Goal: Task Accomplishment & Management: Manage account settings

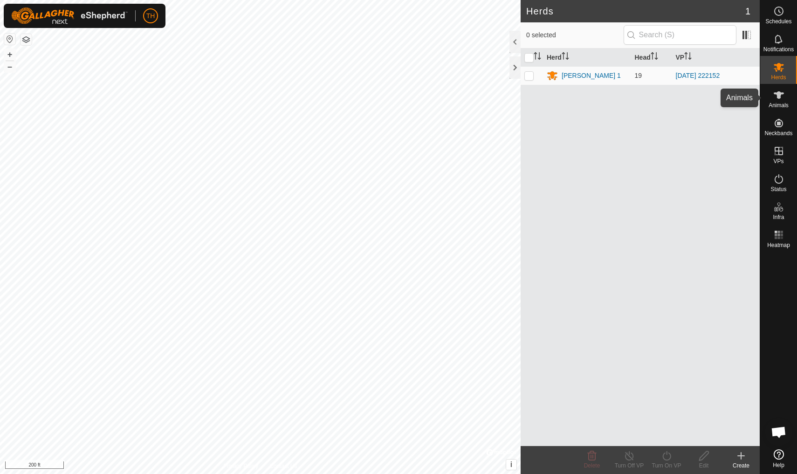
click at [777, 97] on icon at bounding box center [779, 94] width 10 height 7
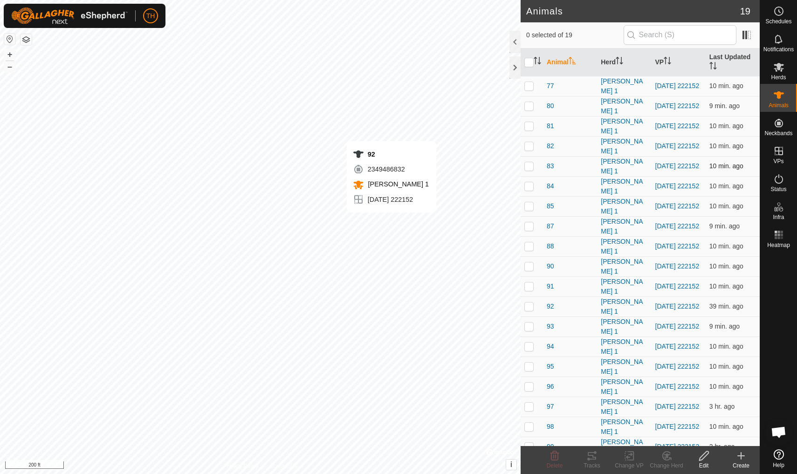
checkbox input "true"
click at [549, 307] on span "92" at bounding box center [550, 307] width 7 height 10
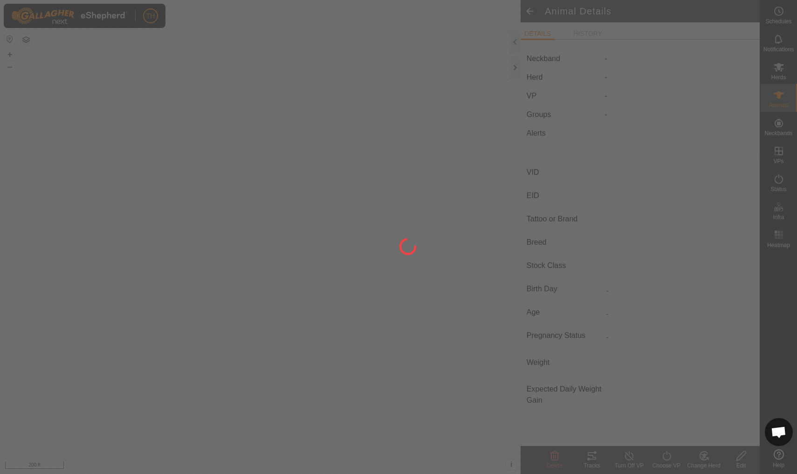
type input "92"
type input "-"
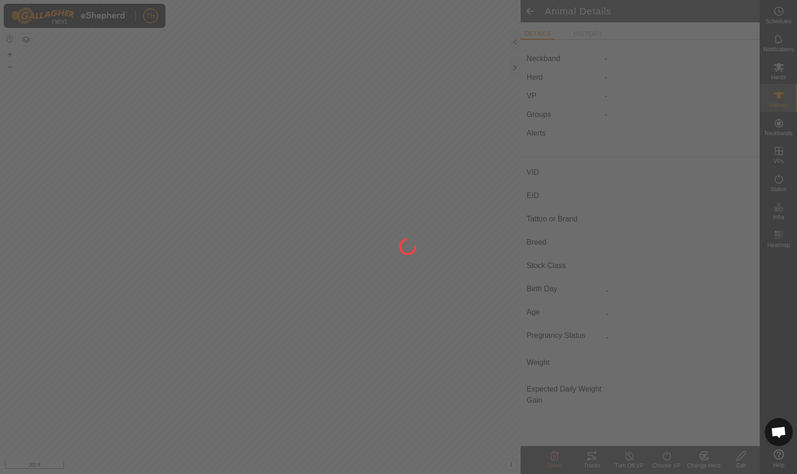
type input "0 kg"
type input "-"
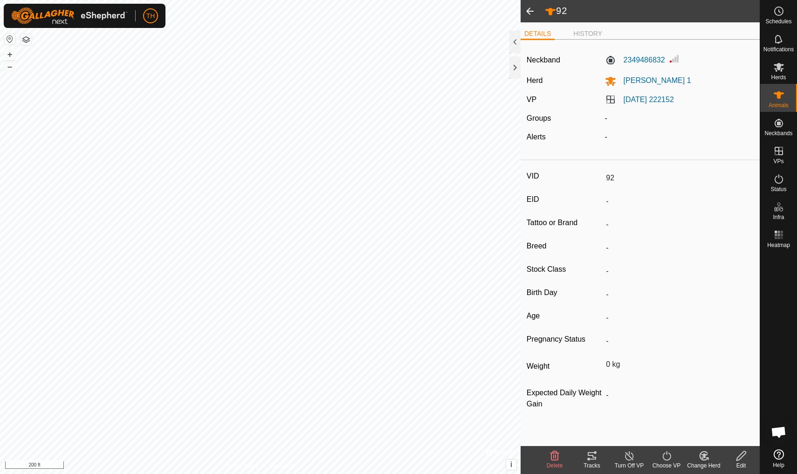
click at [593, 458] on icon at bounding box center [592, 455] width 11 height 11
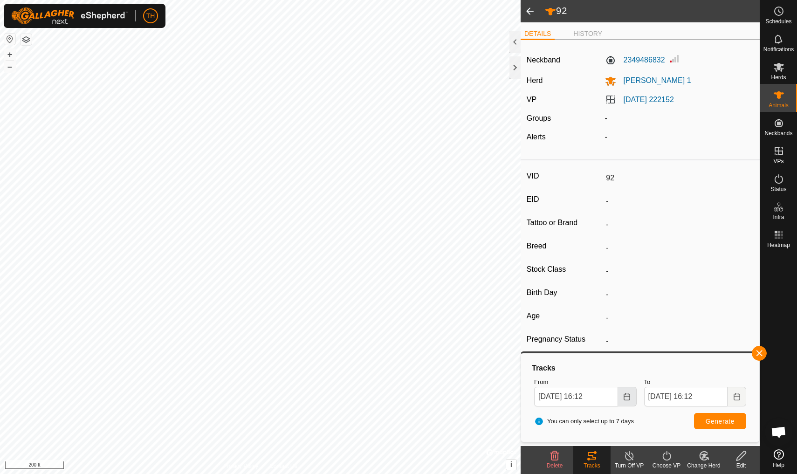
click at [632, 395] on button "Choose Date" at bounding box center [627, 397] width 19 height 20
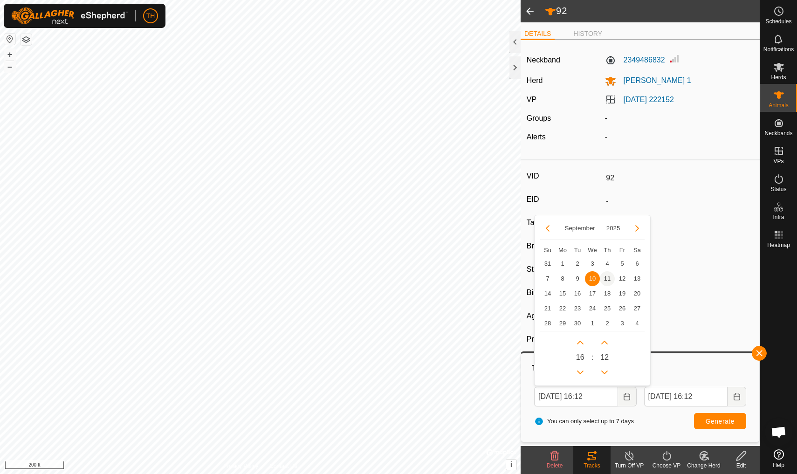
click at [607, 277] on span "11" at bounding box center [607, 278] width 15 height 15
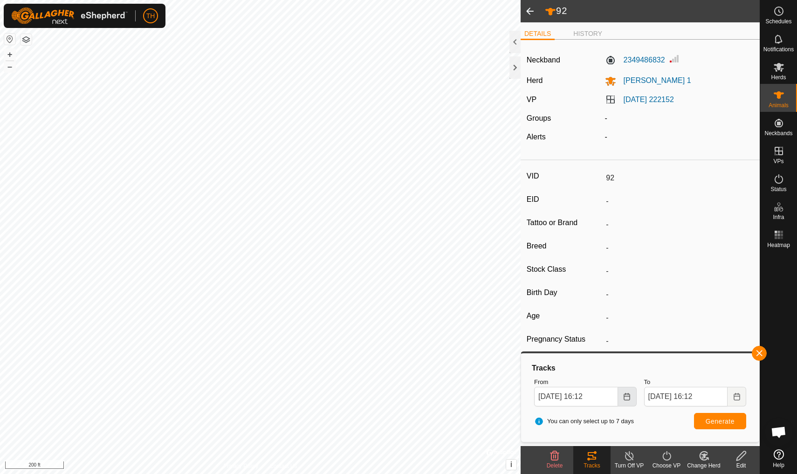
click at [627, 400] on button "Choose Date" at bounding box center [627, 397] width 19 height 20
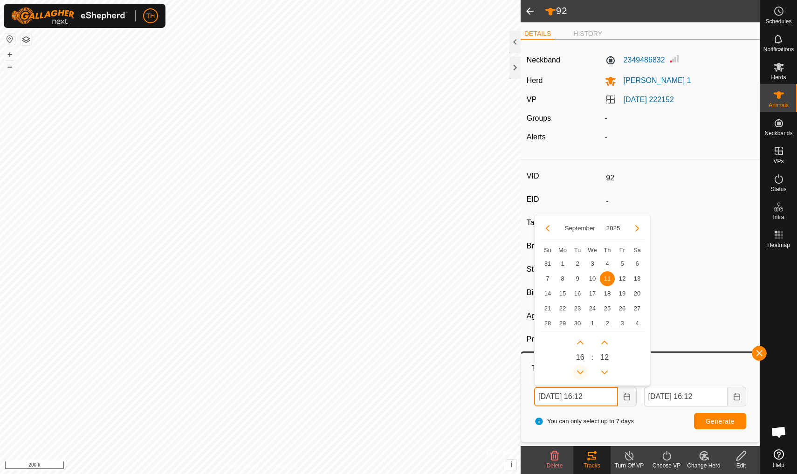
click at [581, 369] on icon "Previous Hour" at bounding box center [580, 372] width 7 height 7
click at [581, 369] on button "Previous Hour" at bounding box center [580, 372] width 15 height 15
click at [581, 369] on icon "Previous Hour" at bounding box center [580, 372] width 7 height 7
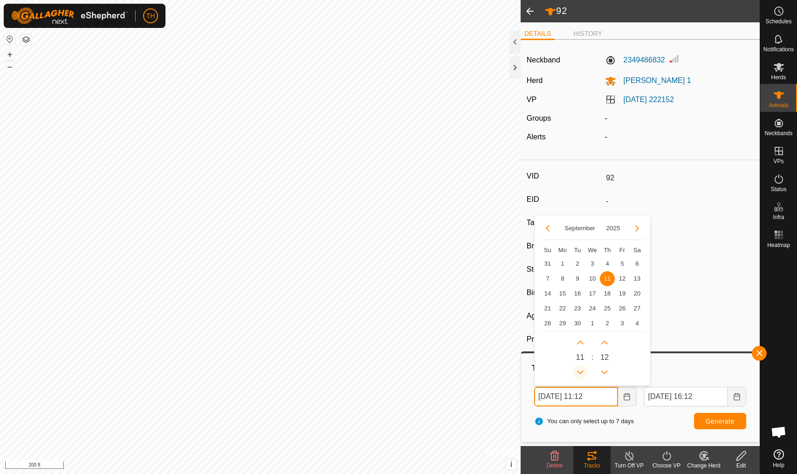
click at [581, 369] on icon "Previous Hour" at bounding box center [580, 372] width 7 height 7
type input "[DATE] 08:12"
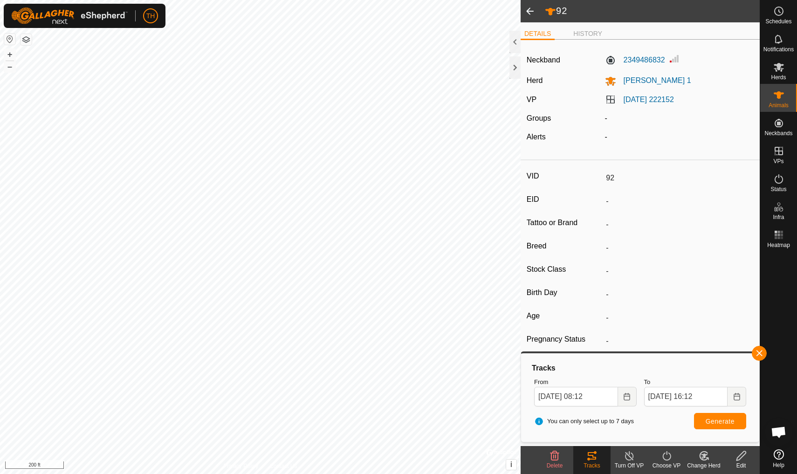
click at [725, 419] on span "Generate" at bounding box center [720, 421] width 29 height 7
click at [514, 40] on div at bounding box center [515, 42] width 11 height 22
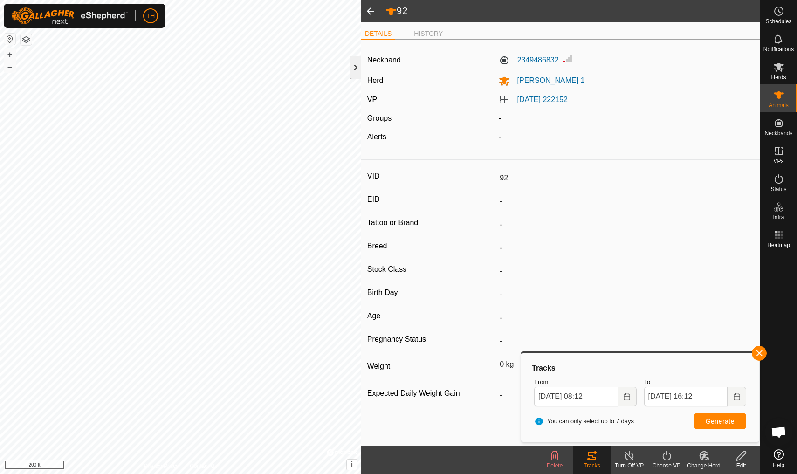
click at [360, 67] on div at bounding box center [355, 67] width 11 height 22
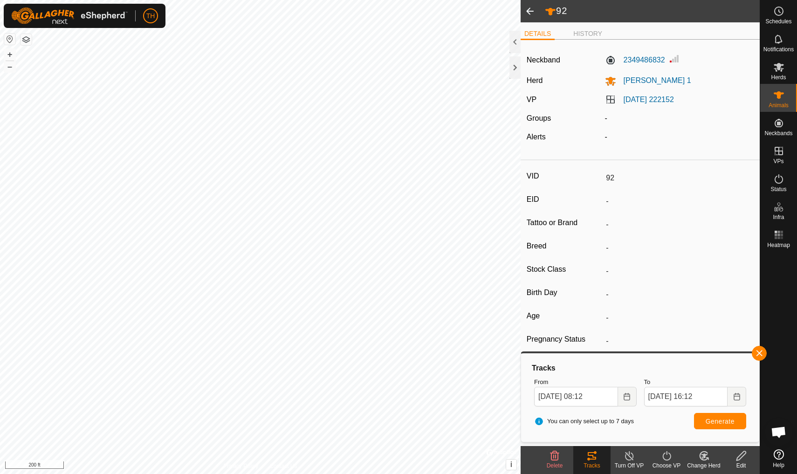
click at [530, 10] on span at bounding box center [530, 11] width 19 height 22
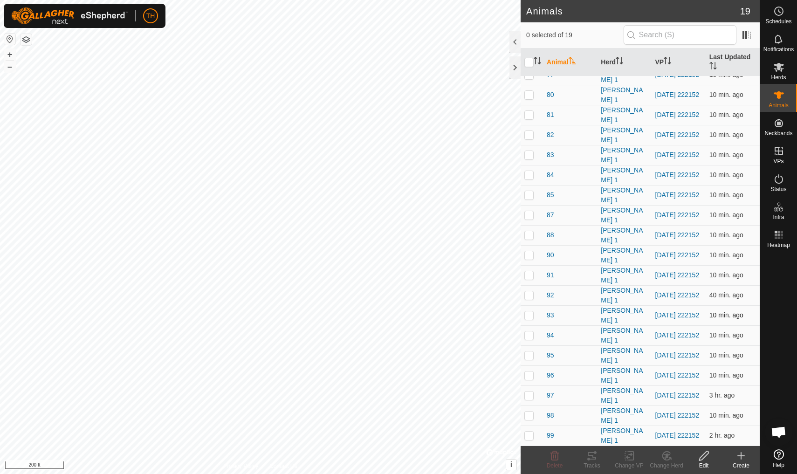
scroll to position [11, 0]
click at [550, 357] on span "95" at bounding box center [550, 356] width 7 height 10
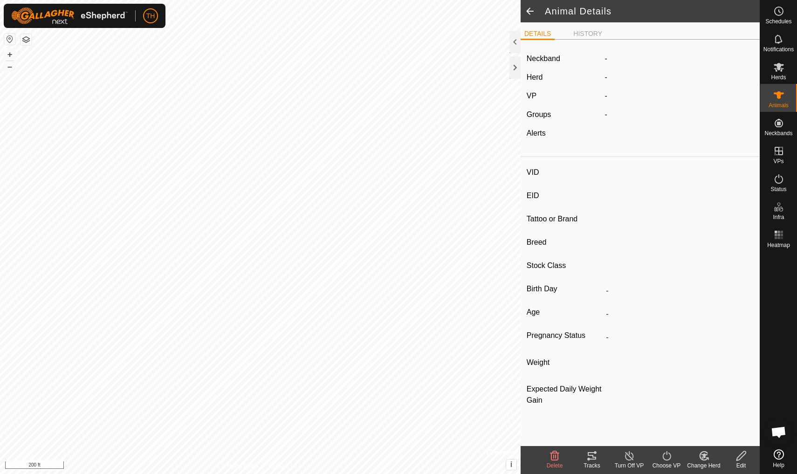
type input "95"
type input "-"
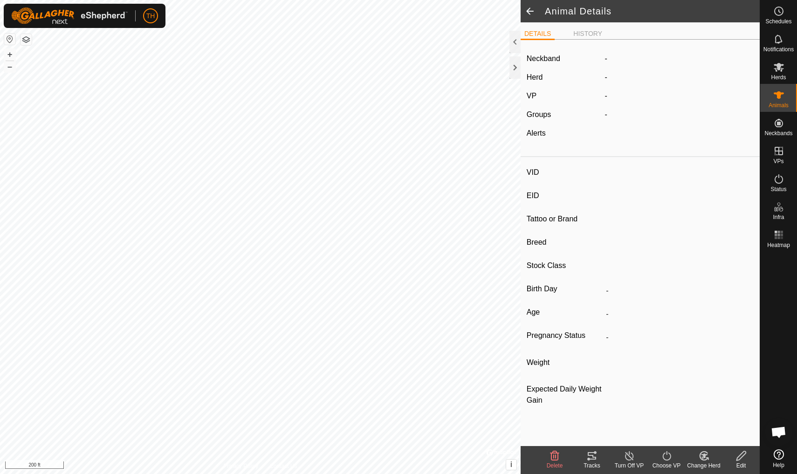
type input "0 kg"
type input "-"
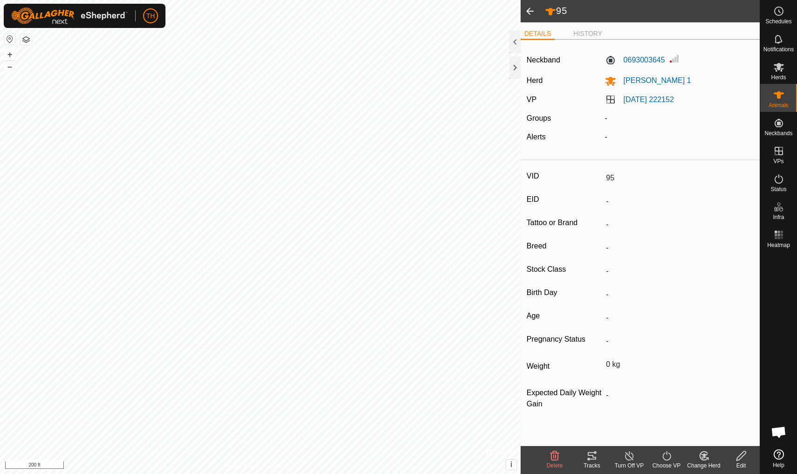
click at [590, 462] on div "Tracks" at bounding box center [592, 466] width 37 height 8
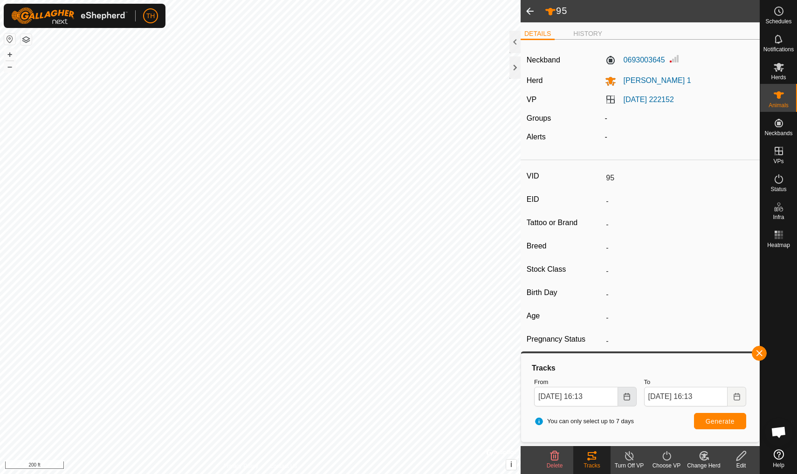
click at [628, 397] on icon "Choose Date" at bounding box center [626, 396] width 7 height 7
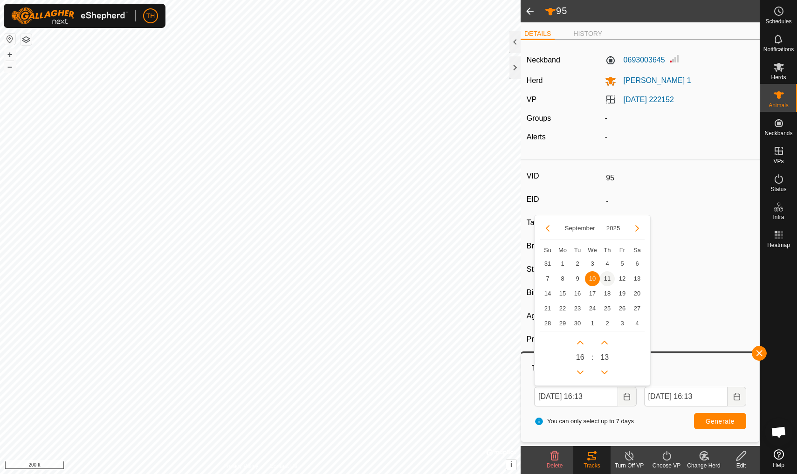
click at [608, 279] on span "11" at bounding box center [607, 278] width 15 height 15
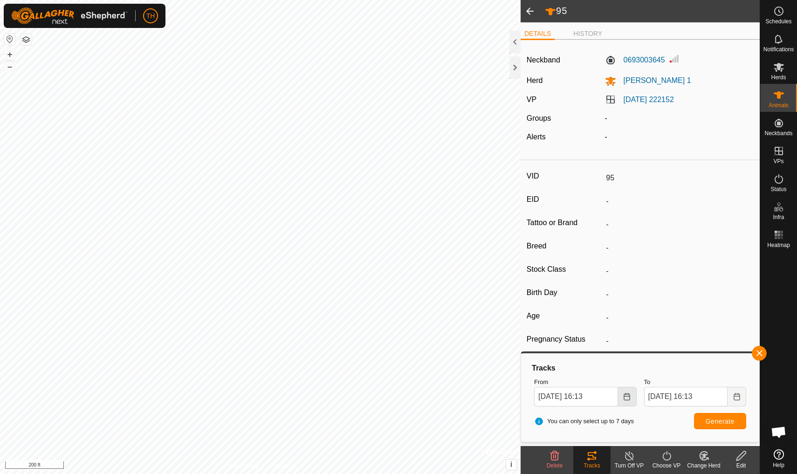
click at [625, 397] on icon "Choose Date" at bounding box center [626, 396] width 7 height 7
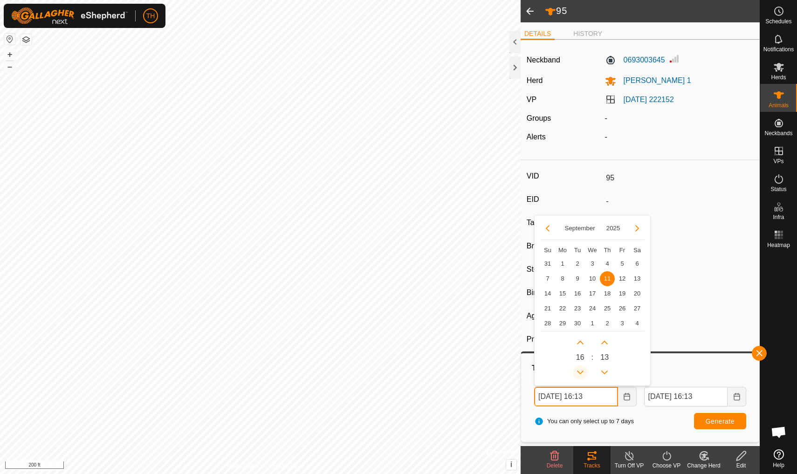
click at [582, 372] on icon "Previous Hour" at bounding box center [580, 373] width 7 height 4
click at [582, 372] on button "Previous Hour" at bounding box center [580, 372] width 15 height 15
click at [582, 372] on icon "Previous Hour" at bounding box center [580, 373] width 7 height 4
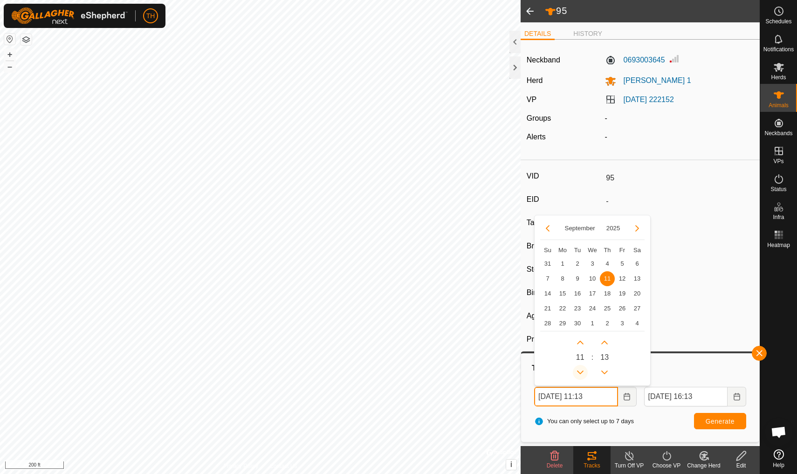
click at [582, 372] on icon "Previous Hour" at bounding box center [580, 373] width 7 height 4
type input "[DATE] 09:13"
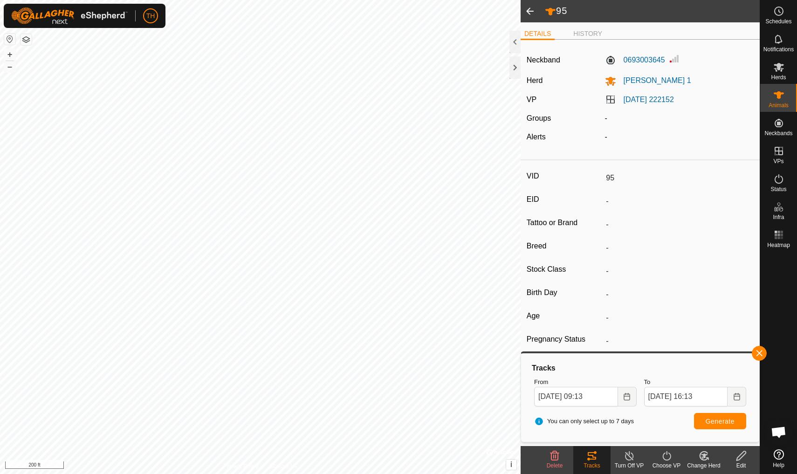
click at [720, 420] on span "Generate" at bounding box center [720, 421] width 29 height 7
click at [531, 14] on span at bounding box center [530, 11] width 19 height 22
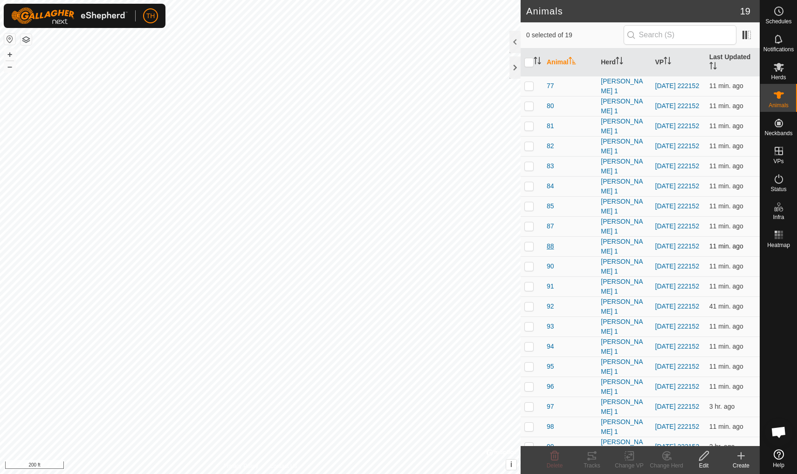
click at [551, 245] on span "88" at bounding box center [550, 247] width 7 height 10
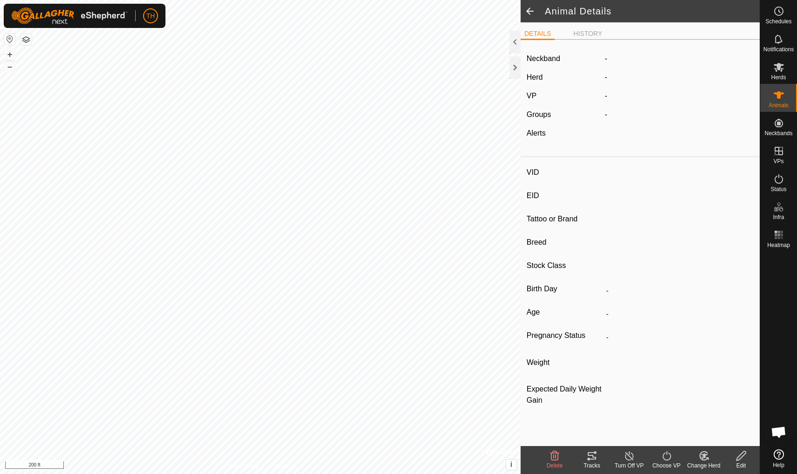
type input "88"
type input "-"
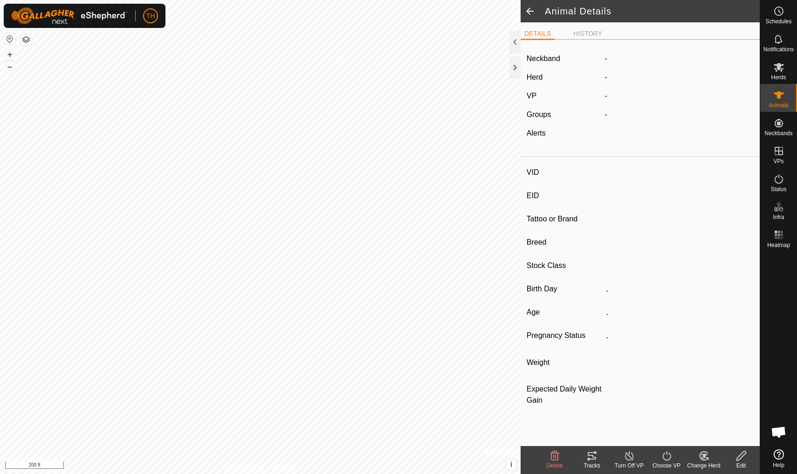
type input "0 kg"
type input "-"
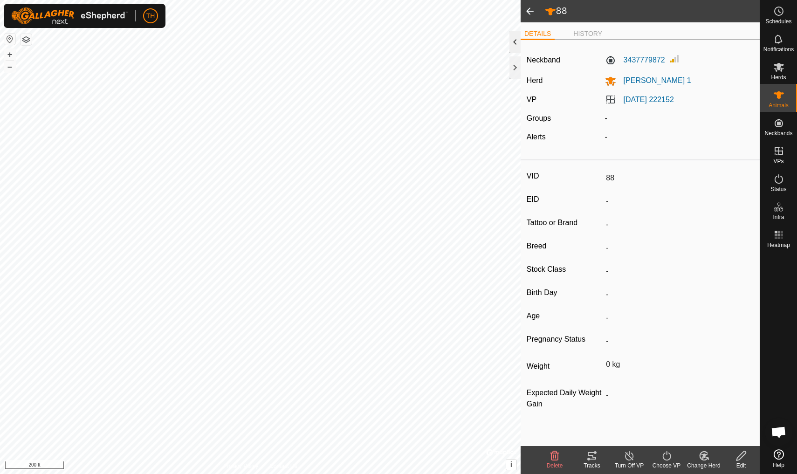
click at [515, 39] on div at bounding box center [515, 42] width 11 height 22
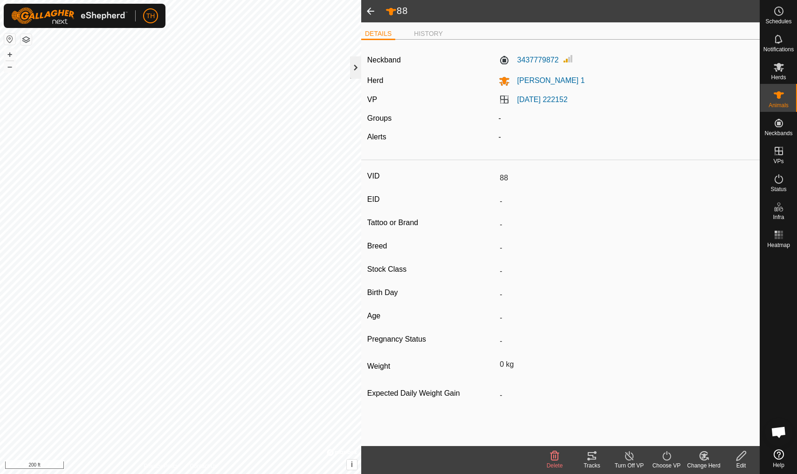
click at [353, 69] on div at bounding box center [355, 67] width 11 height 22
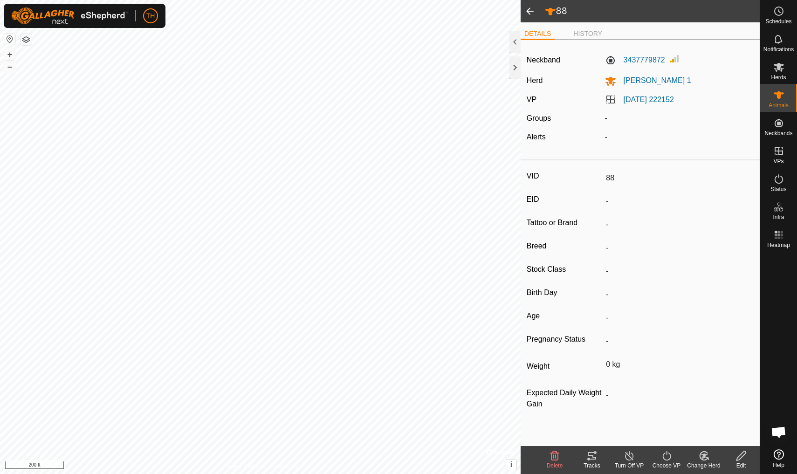
click at [529, 9] on span at bounding box center [530, 11] width 19 height 22
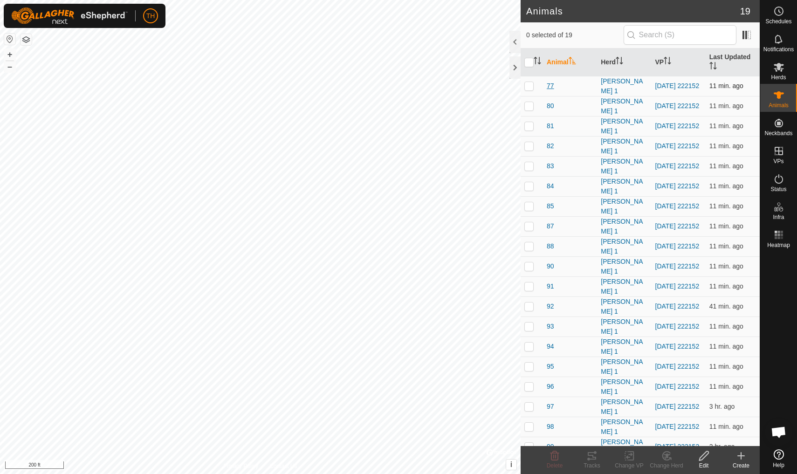
click at [552, 87] on span "77" at bounding box center [550, 86] width 7 height 10
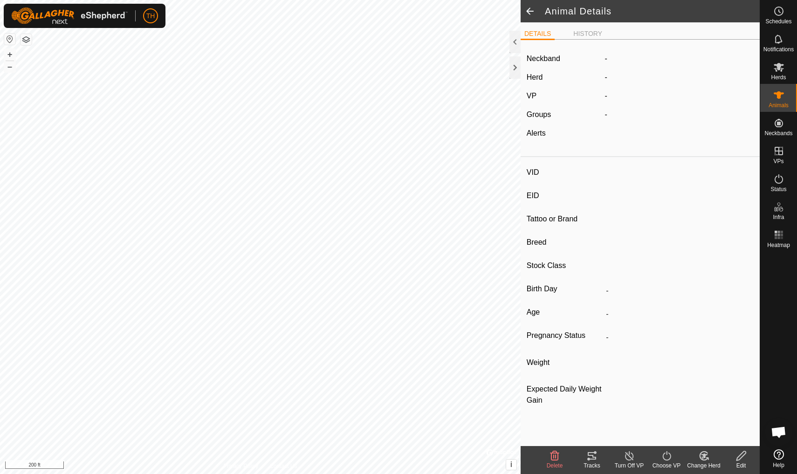
type input "77"
type input "-"
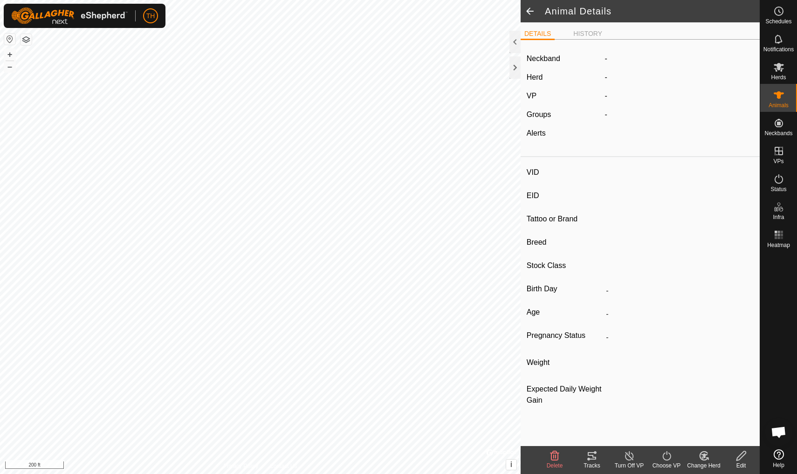
type input "0 kg"
type input "-"
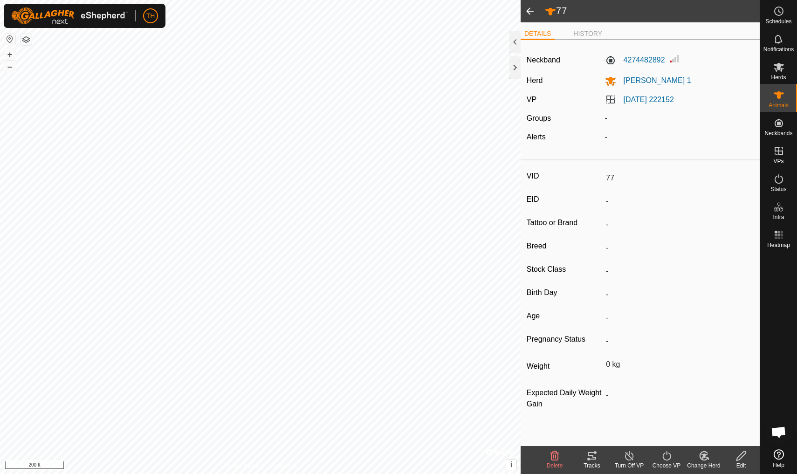
click at [530, 13] on span at bounding box center [530, 11] width 19 height 22
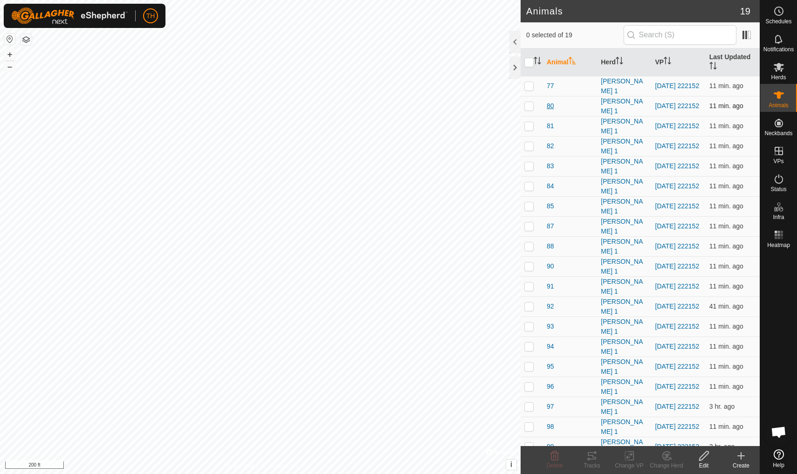
click at [550, 105] on span "80" at bounding box center [550, 106] width 7 height 10
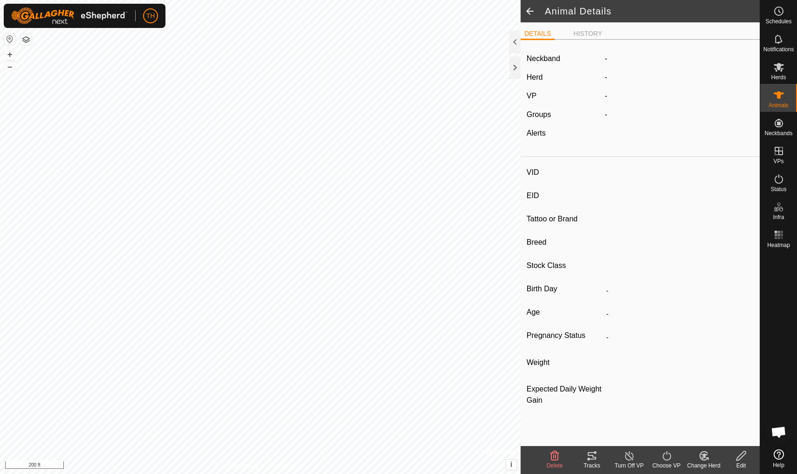
type input "80"
type input "-"
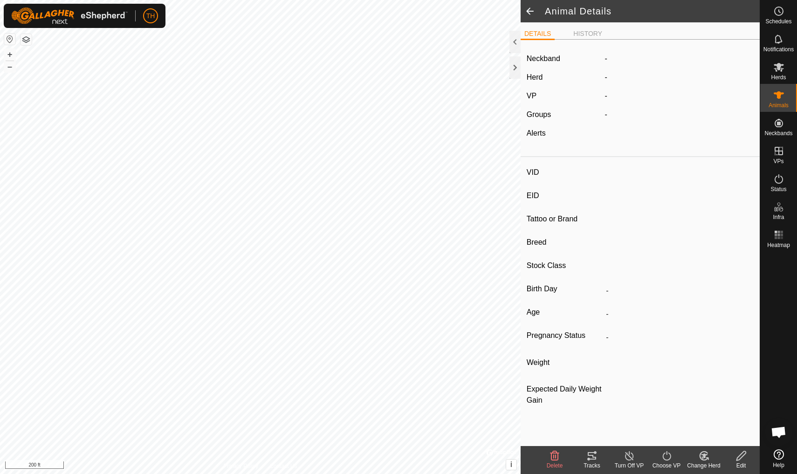
type input "0 kg"
type input "-"
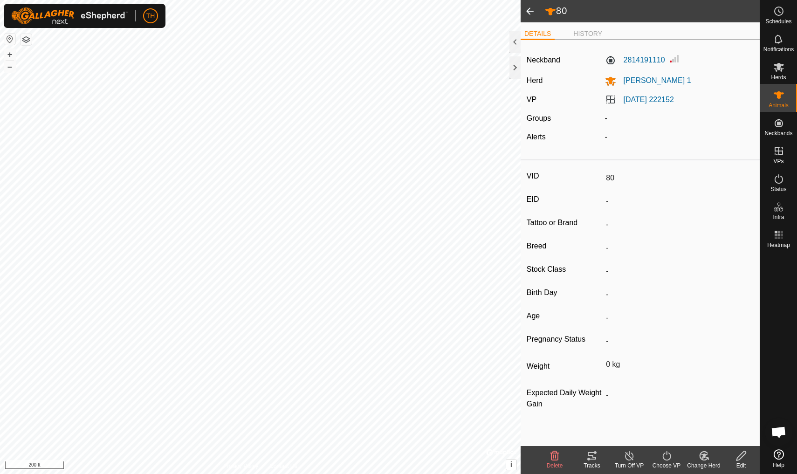
click at [531, 11] on span at bounding box center [530, 11] width 19 height 22
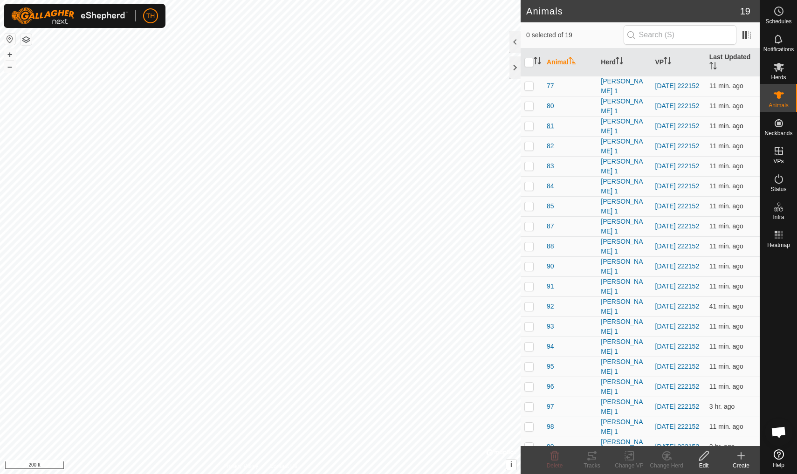
click at [548, 124] on span "81" at bounding box center [550, 126] width 7 height 10
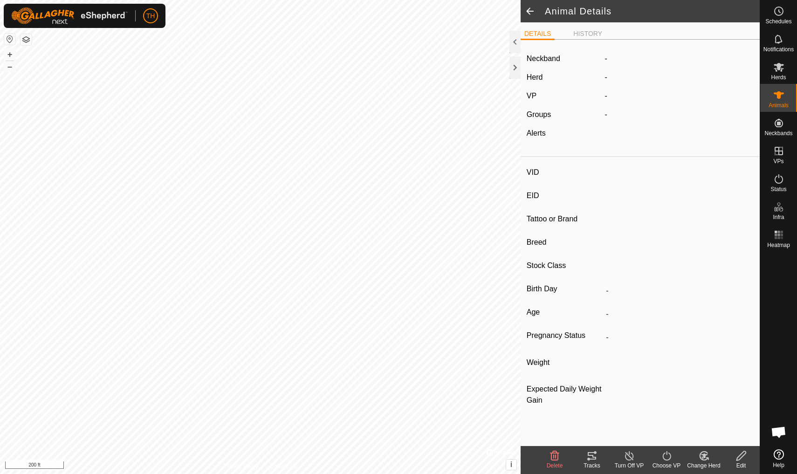
type input "81"
type input "-"
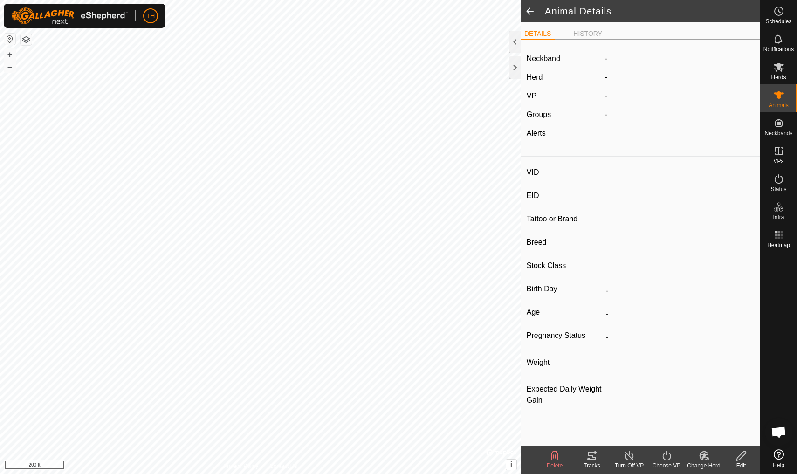
type input "0 kg"
type input "-"
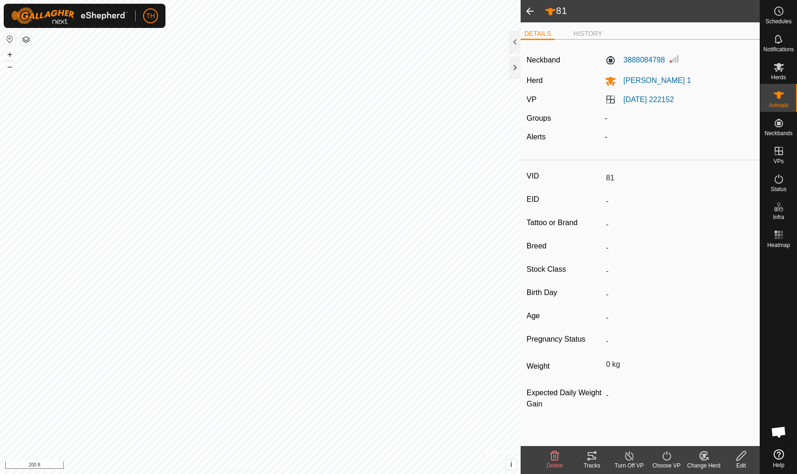
click at [532, 12] on span at bounding box center [530, 11] width 19 height 22
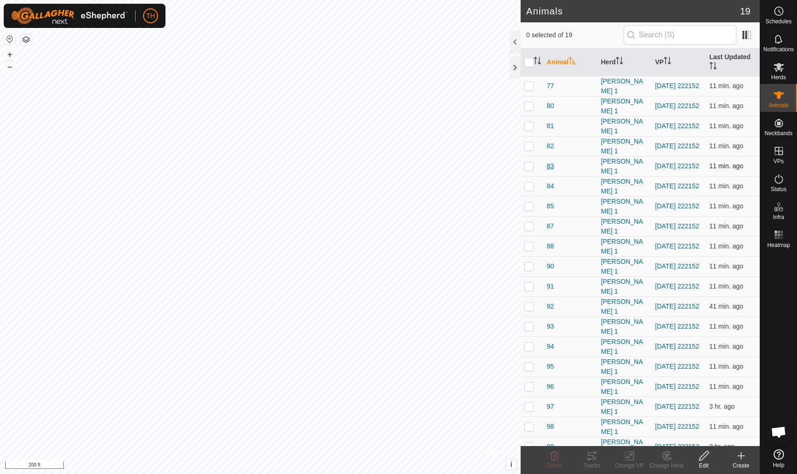
click at [552, 167] on span "83" at bounding box center [550, 166] width 7 height 10
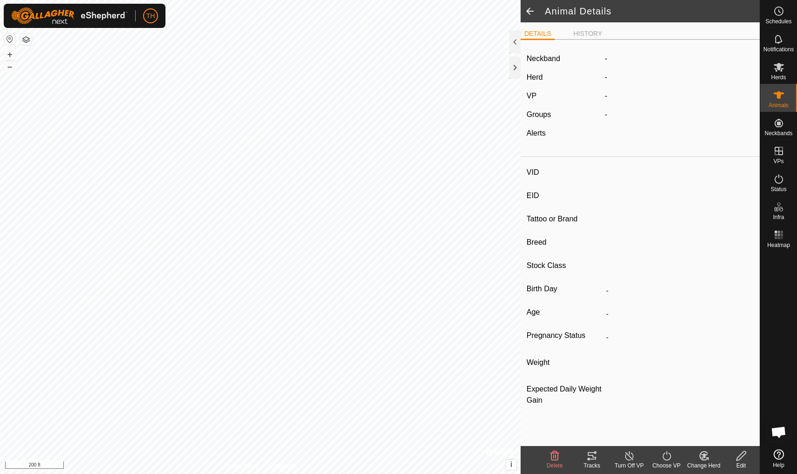
type input "83"
type input "-"
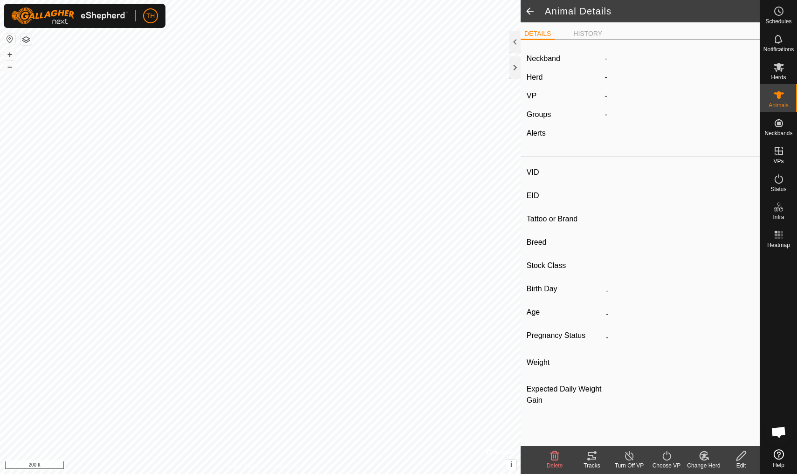
type input "0 kg"
type input "-"
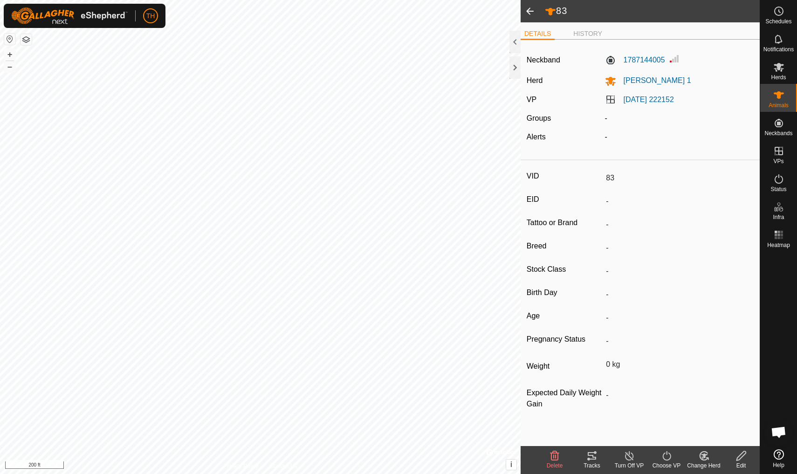
click at [529, 9] on span at bounding box center [530, 11] width 19 height 22
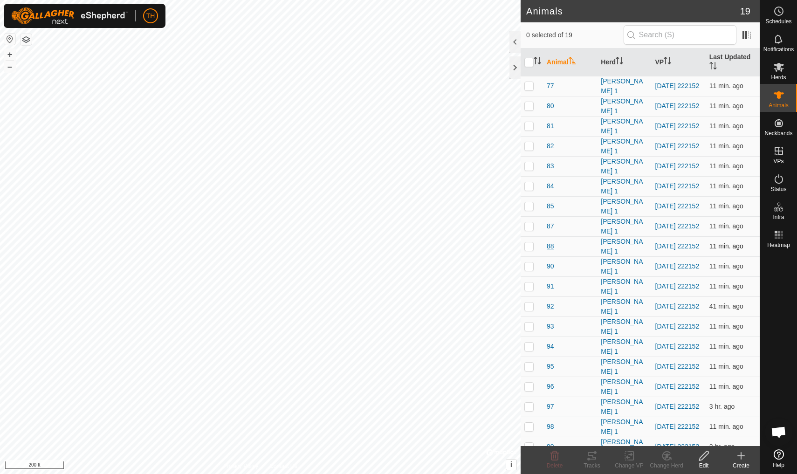
click at [552, 247] on span "88" at bounding box center [550, 247] width 7 height 10
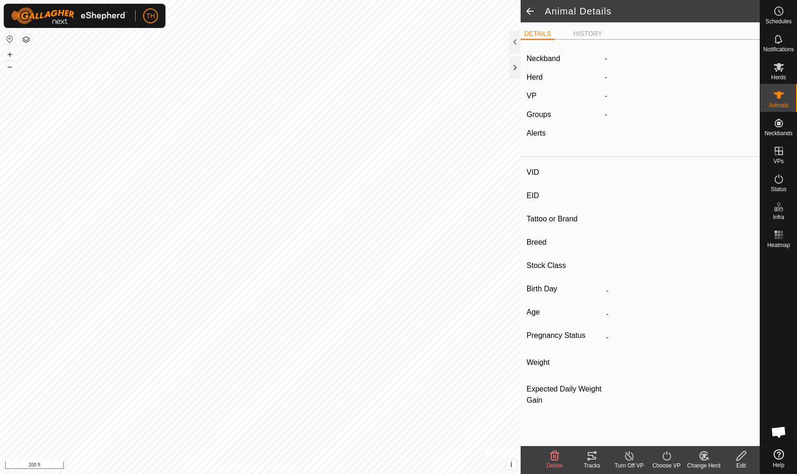
type input "88"
type input "-"
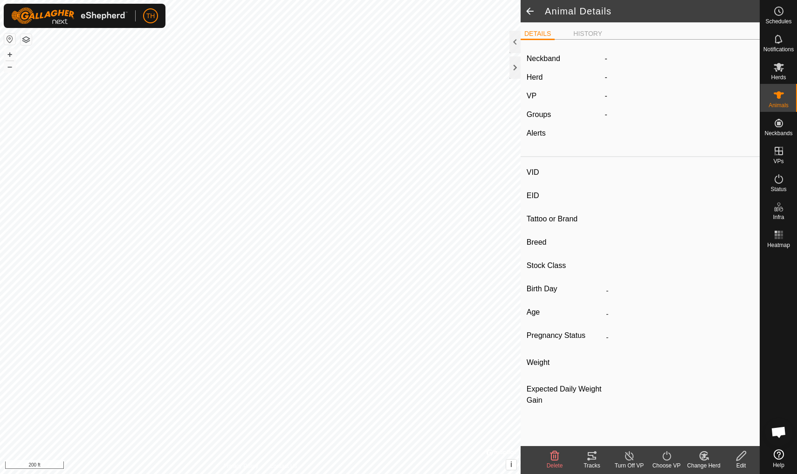
type input "0 kg"
type input "-"
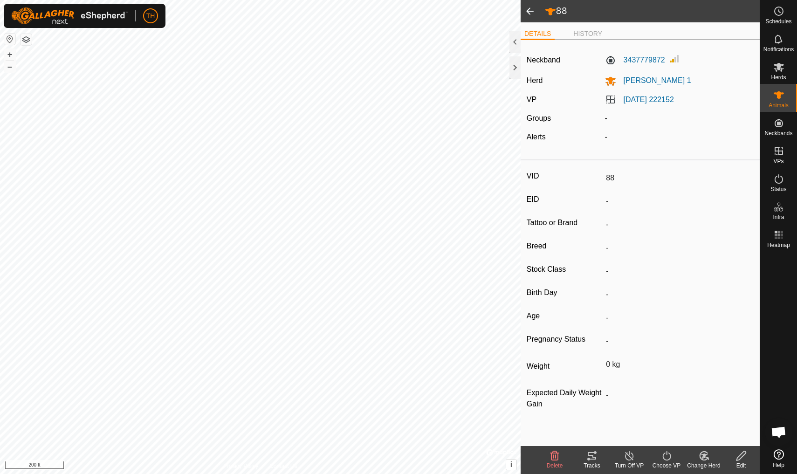
click at [594, 455] on icon at bounding box center [592, 455] width 11 height 11
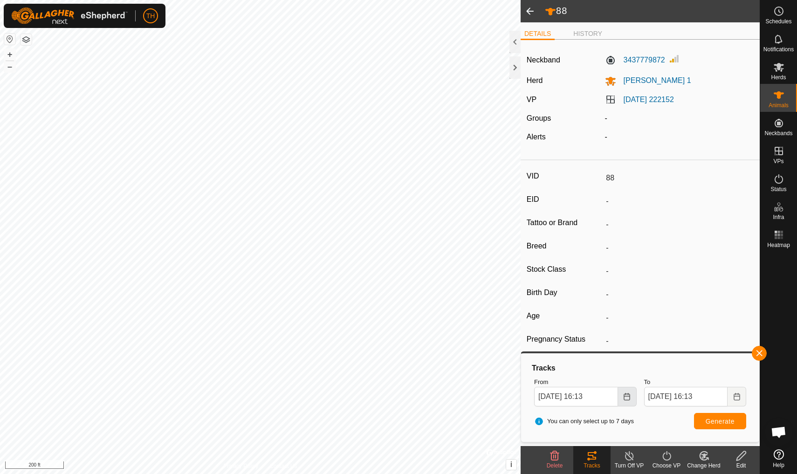
click at [628, 396] on icon "Choose Date" at bounding box center [626, 396] width 7 height 7
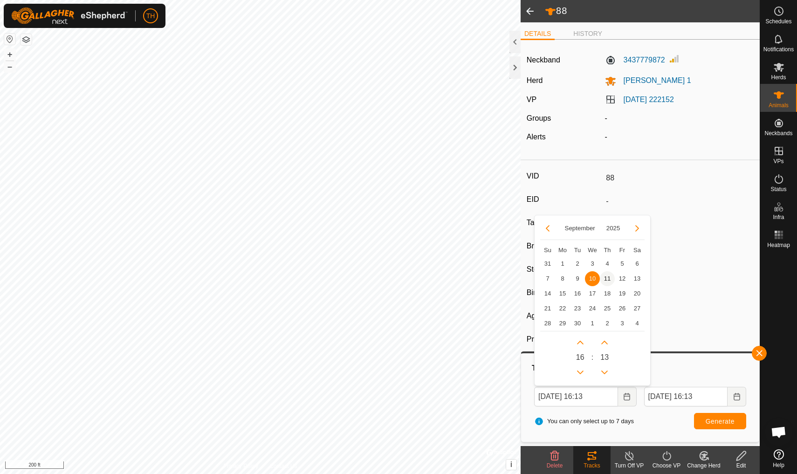
click at [605, 279] on span "11" at bounding box center [607, 278] width 15 height 15
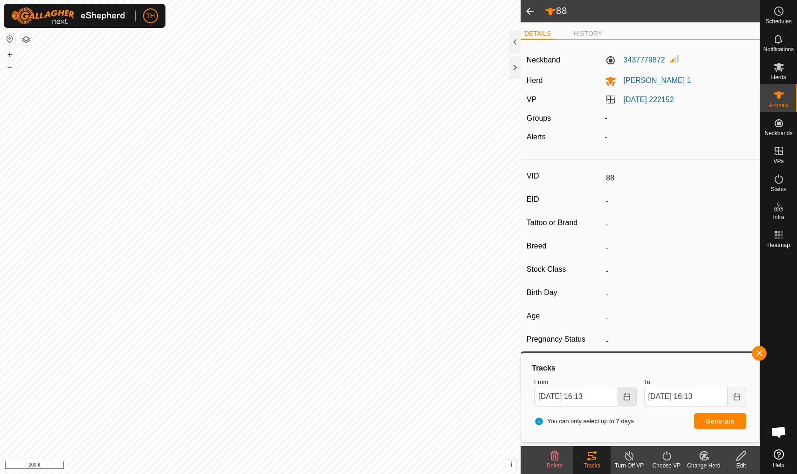
click at [628, 400] on icon "Choose Date" at bounding box center [627, 396] width 6 height 7
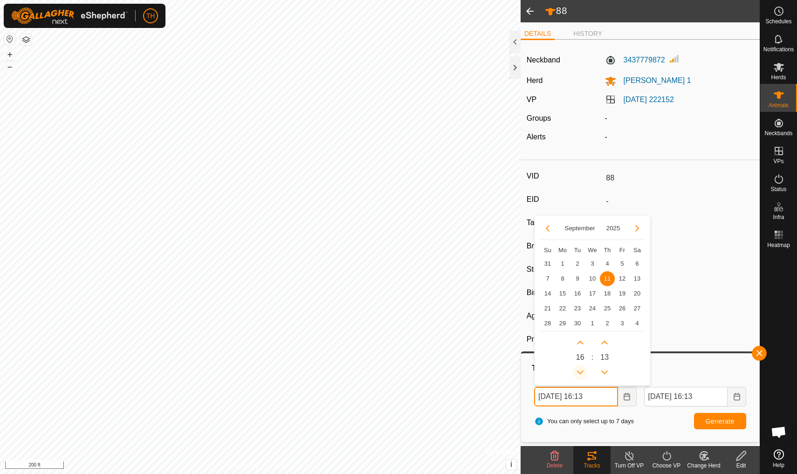
click at [583, 373] on icon "Previous Hour" at bounding box center [580, 372] width 7 height 7
click at [583, 373] on button "Previous Hour" at bounding box center [580, 372] width 15 height 15
click at [583, 373] on icon "Previous Hour" at bounding box center [580, 372] width 7 height 7
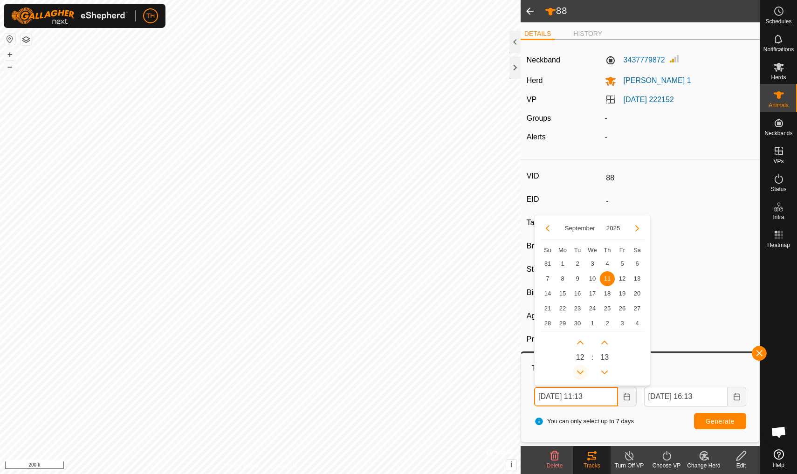
click at [583, 373] on icon "Previous Hour" at bounding box center [580, 372] width 7 height 7
type input "[DATE] 08:13"
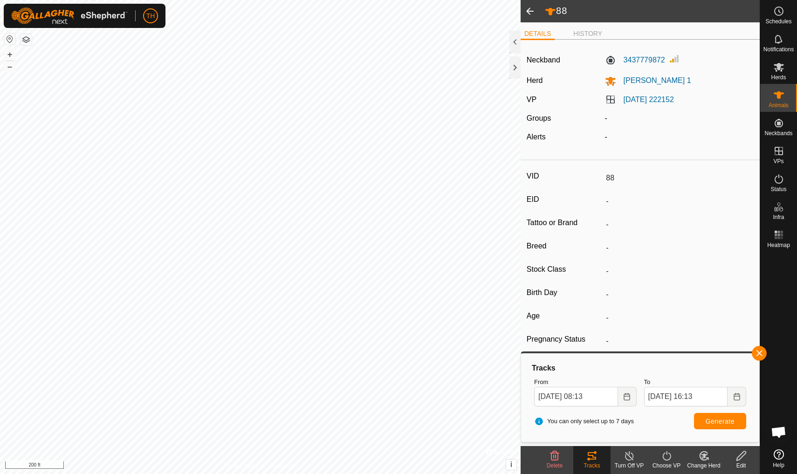
click at [723, 421] on span "Generate" at bounding box center [720, 421] width 29 height 7
click at [532, 11] on span at bounding box center [530, 11] width 19 height 22
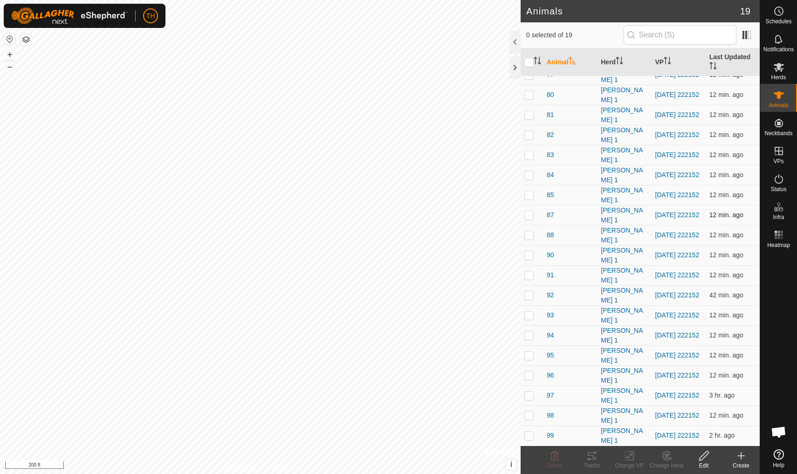
scroll to position [11, 0]
click at [549, 295] on span "92" at bounding box center [550, 295] width 7 height 10
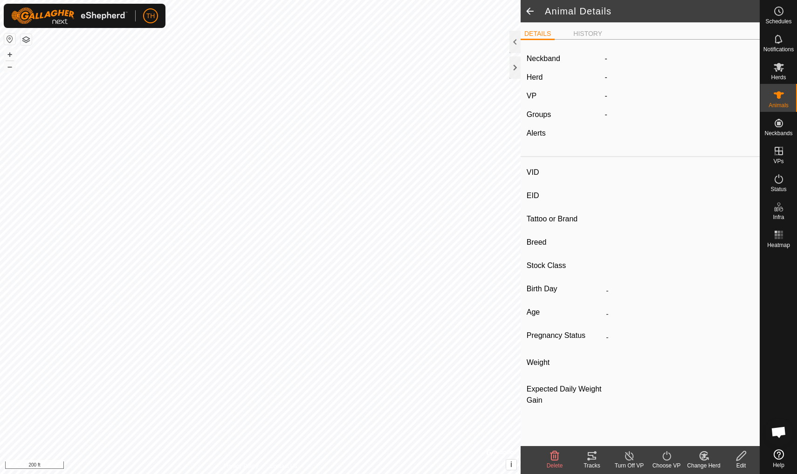
type input "92"
type input "-"
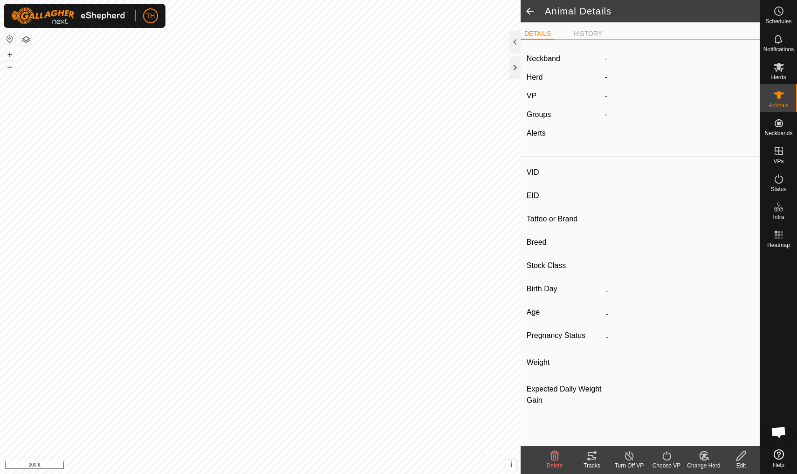
type input "0 kg"
type input "-"
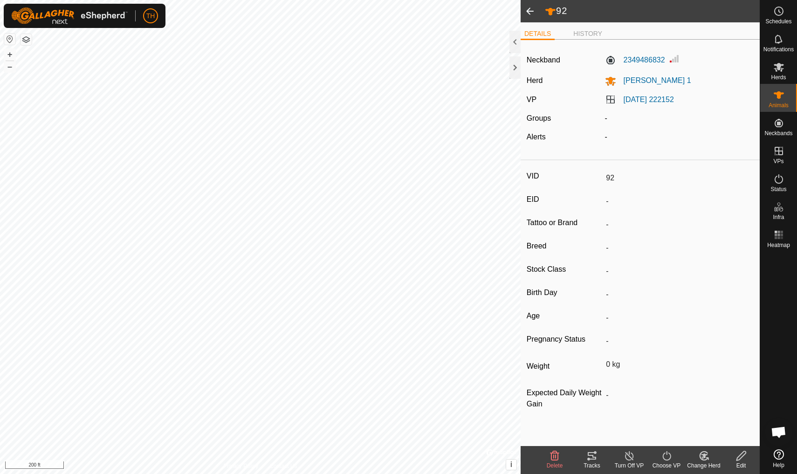
click at [596, 455] on icon at bounding box center [592, 455] width 11 height 11
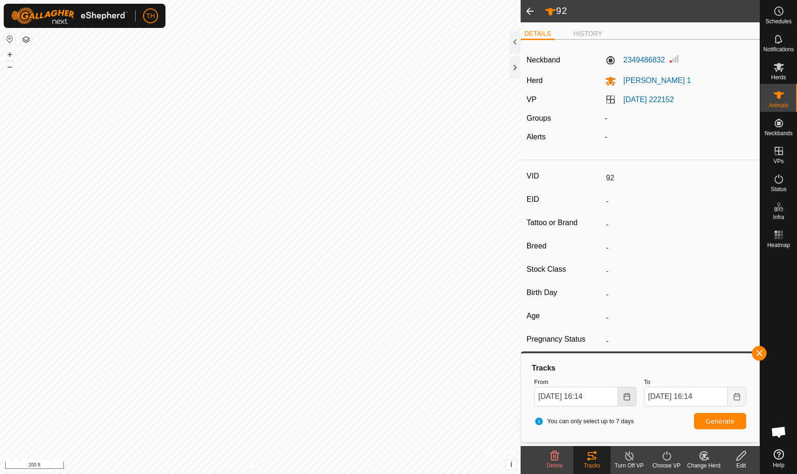
click at [630, 394] on icon "Choose Date" at bounding box center [626, 396] width 7 height 7
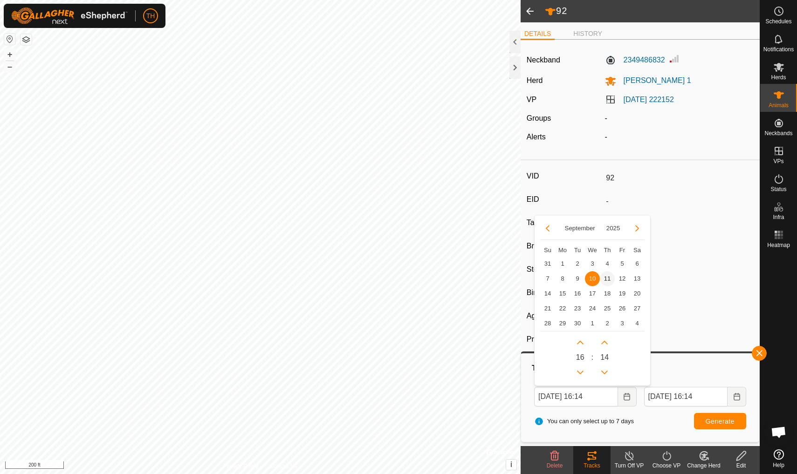
click at [609, 278] on span "11" at bounding box center [607, 278] width 15 height 15
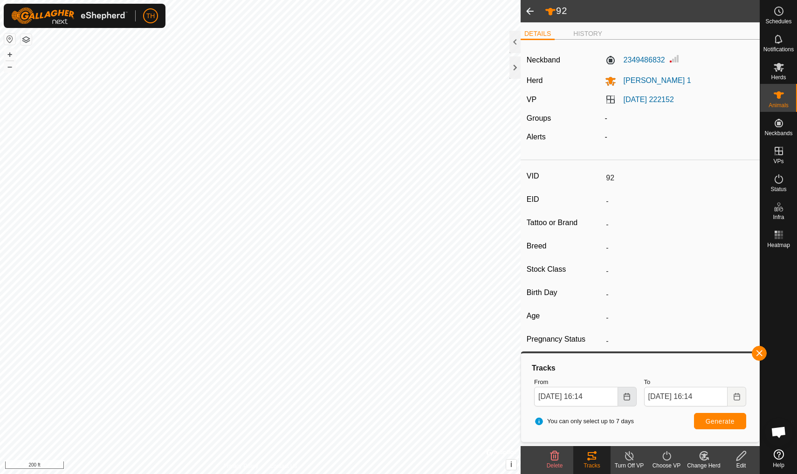
click at [625, 395] on icon "Choose Date" at bounding box center [626, 396] width 7 height 7
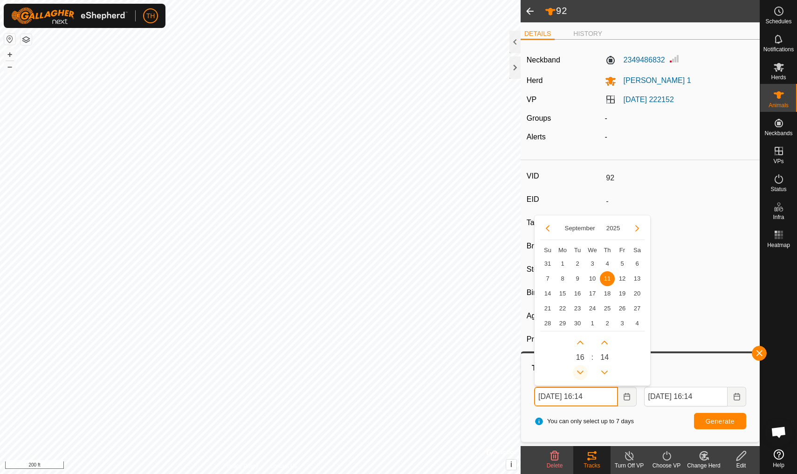
click at [582, 372] on icon "Previous Hour" at bounding box center [580, 373] width 7 height 4
click at [582, 372] on button "Previous Hour" at bounding box center [580, 372] width 15 height 15
click at [582, 372] on icon "Previous Hour" at bounding box center [580, 373] width 7 height 4
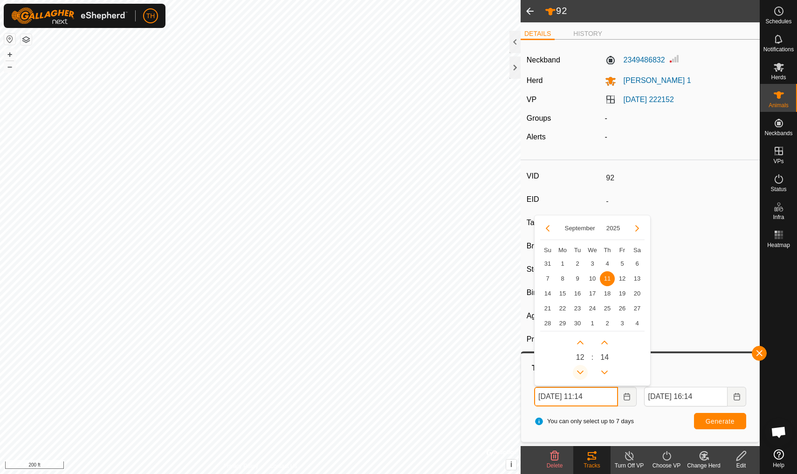
click at [582, 372] on icon "Previous Hour" at bounding box center [580, 373] width 7 height 4
click at [581, 372] on icon "Previous Hour" at bounding box center [580, 373] width 7 height 4
type input "[DATE] 08:14"
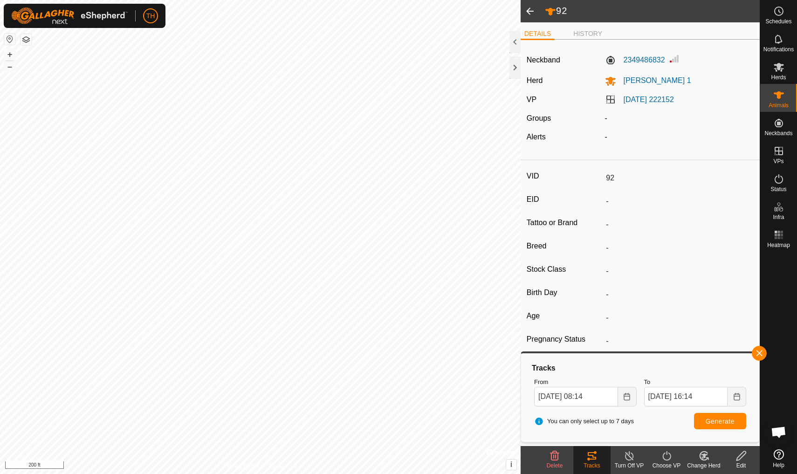
click at [716, 419] on span "Generate" at bounding box center [720, 421] width 29 height 7
click at [530, 7] on span at bounding box center [530, 11] width 19 height 22
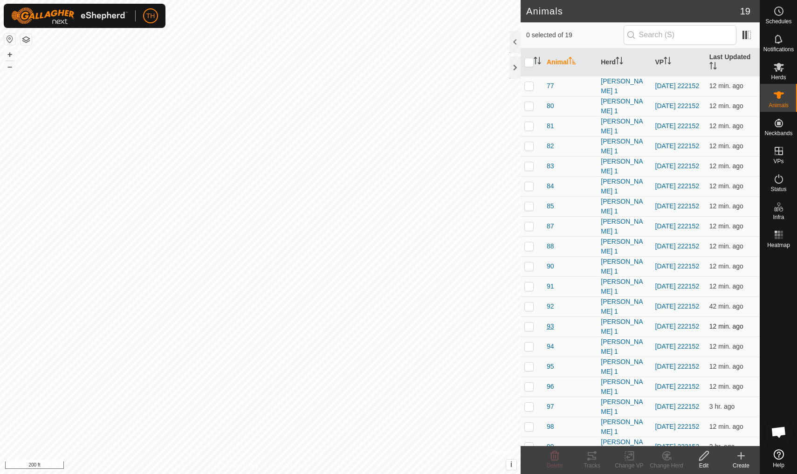
click at [549, 325] on span "93" at bounding box center [550, 327] width 7 height 10
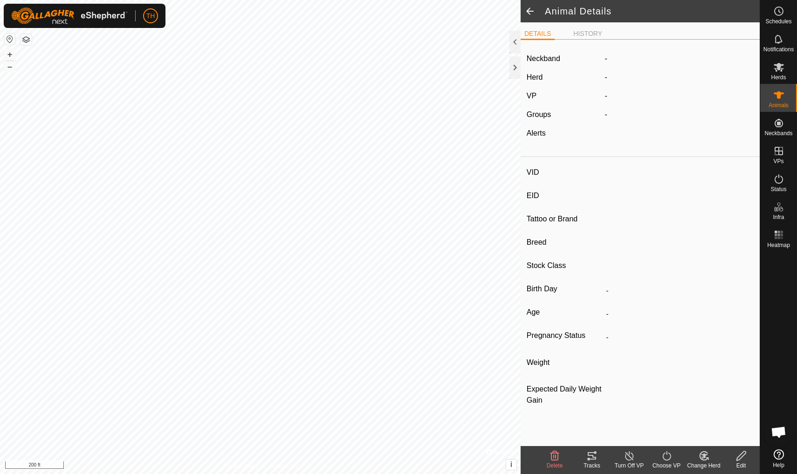
type input "93"
type input "-"
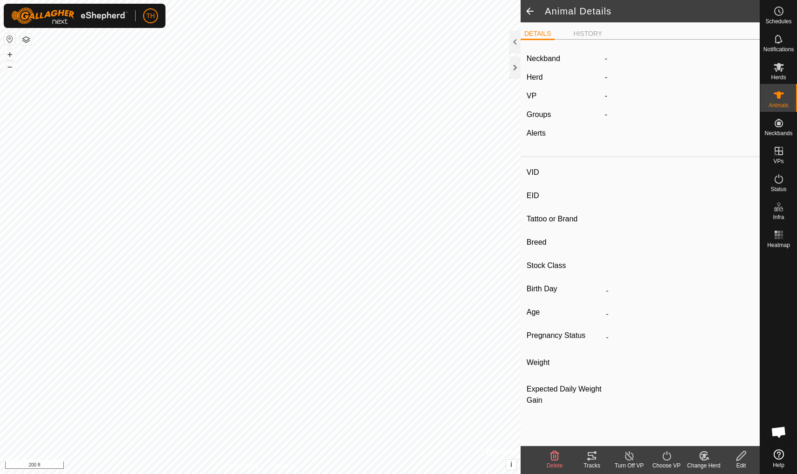
type input "0 kg"
type input "-"
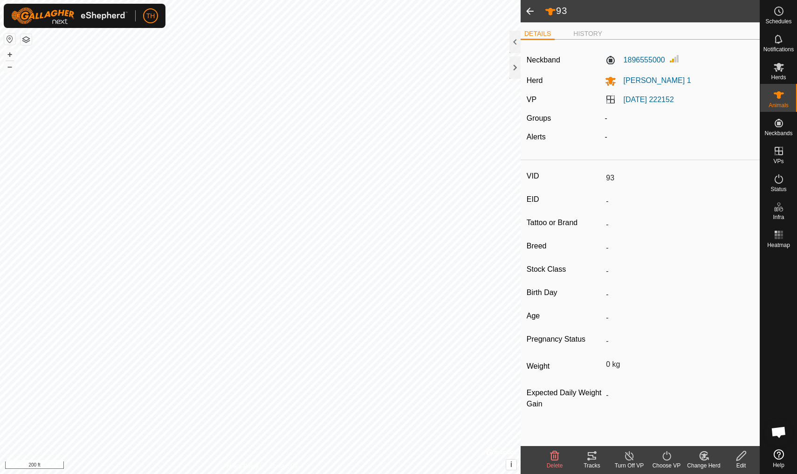
click at [592, 457] on icon at bounding box center [592, 455] width 11 height 11
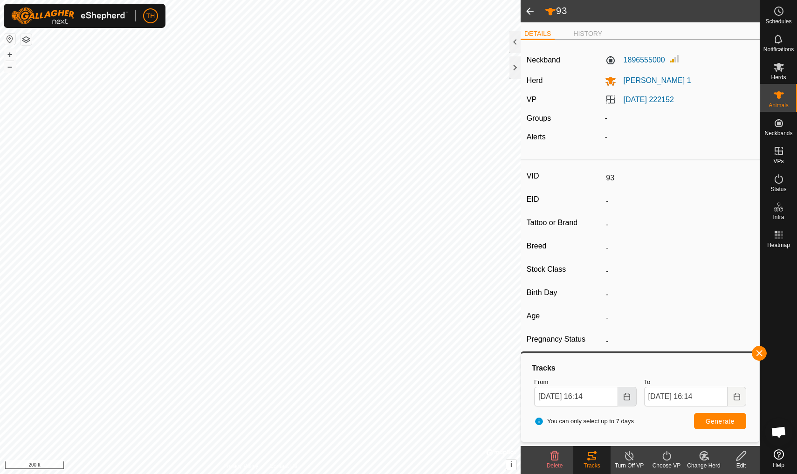
click at [626, 397] on icon "Choose Date" at bounding box center [626, 396] width 7 height 7
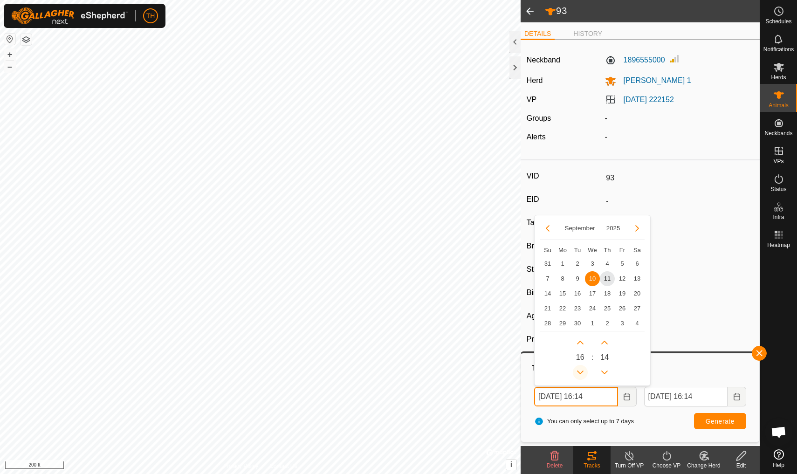
click at [581, 373] on icon "Previous Hour" at bounding box center [580, 373] width 7 height 4
click at [581, 373] on button "Previous Hour" at bounding box center [580, 372] width 15 height 15
click at [581, 373] on icon "Previous Hour" at bounding box center [580, 373] width 7 height 4
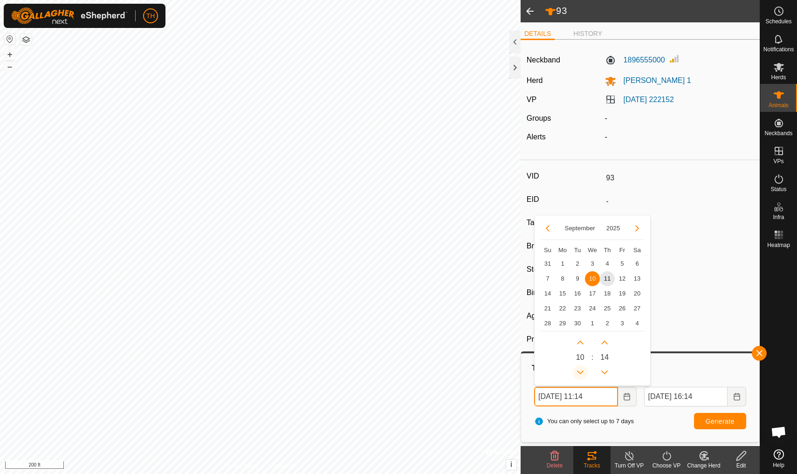
click at [581, 373] on icon "Previous Hour" at bounding box center [580, 373] width 7 height 4
click at [609, 278] on span "11" at bounding box center [607, 278] width 15 height 15
type input "[DATE] 08:14"
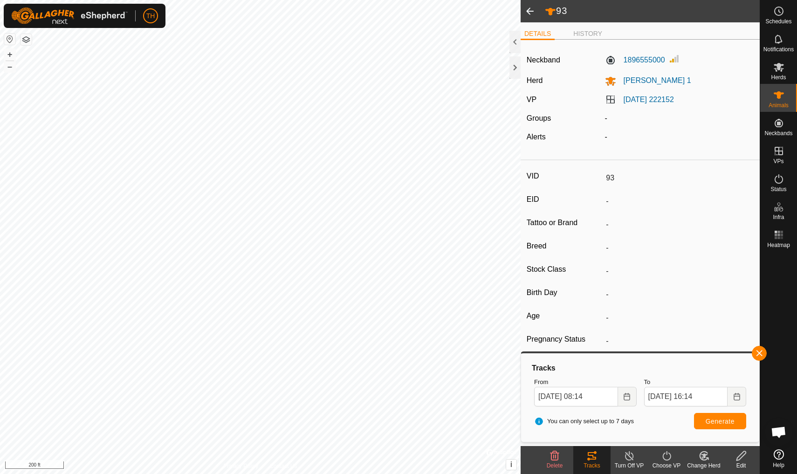
click at [714, 420] on span "Generate" at bounding box center [720, 421] width 29 height 7
click at [530, 10] on span at bounding box center [530, 11] width 19 height 22
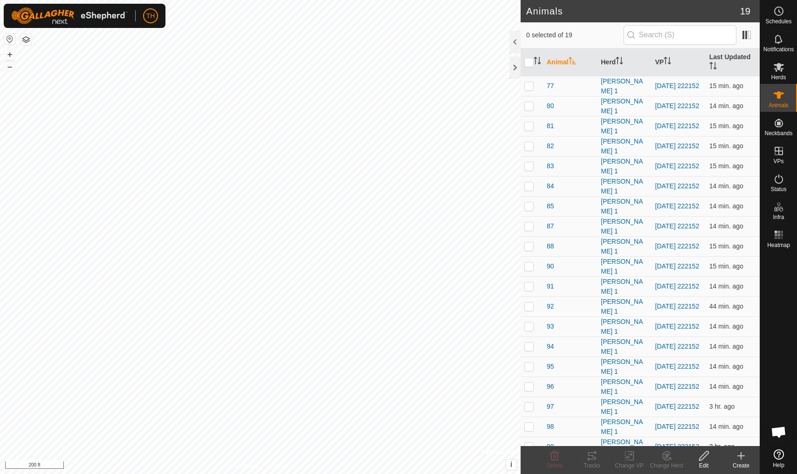
click at [549, 442] on span "99" at bounding box center [550, 447] width 7 height 10
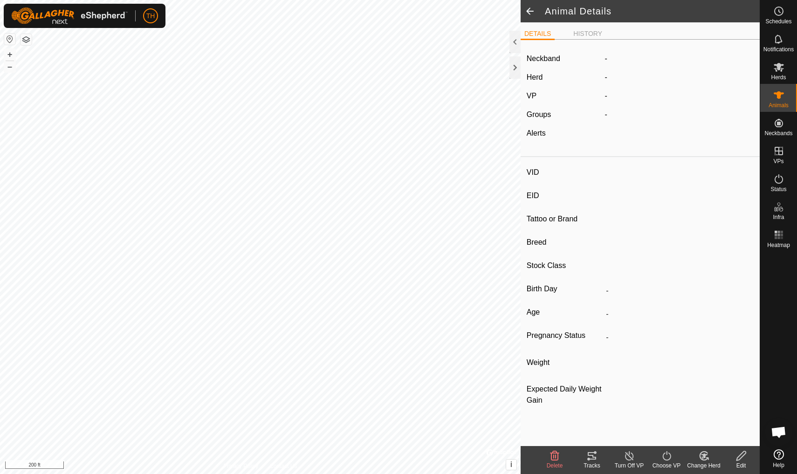
type input "99"
type input "-"
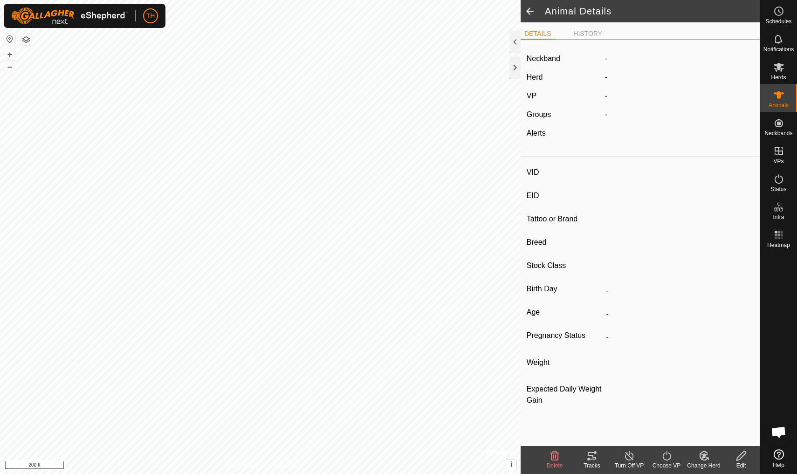
type input "0 kg"
type input "-"
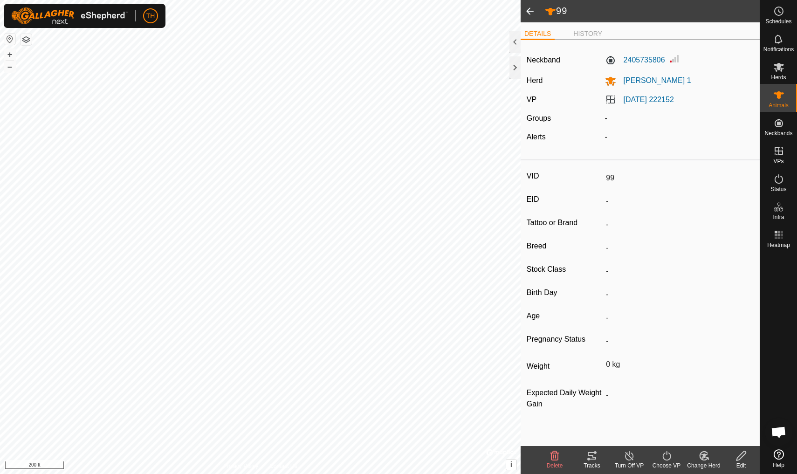
click at [594, 457] on icon at bounding box center [592, 455] width 8 height 7
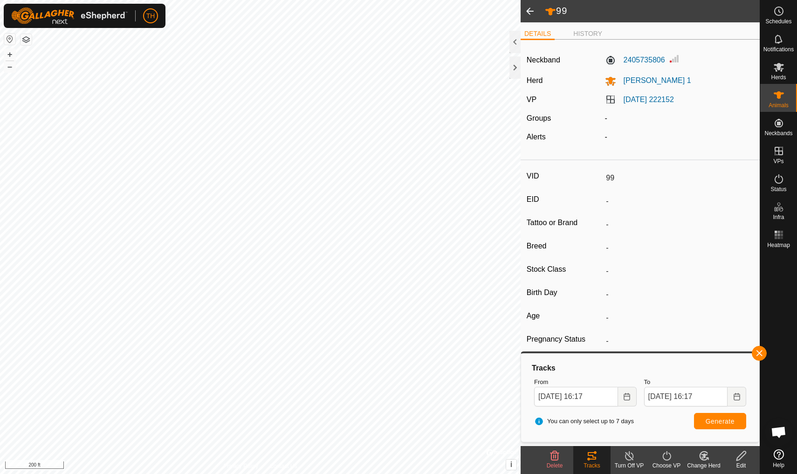
click at [725, 422] on span "Generate" at bounding box center [720, 421] width 29 height 7
click at [529, 10] on span at bounding box center [530, 11] width 19 height 22
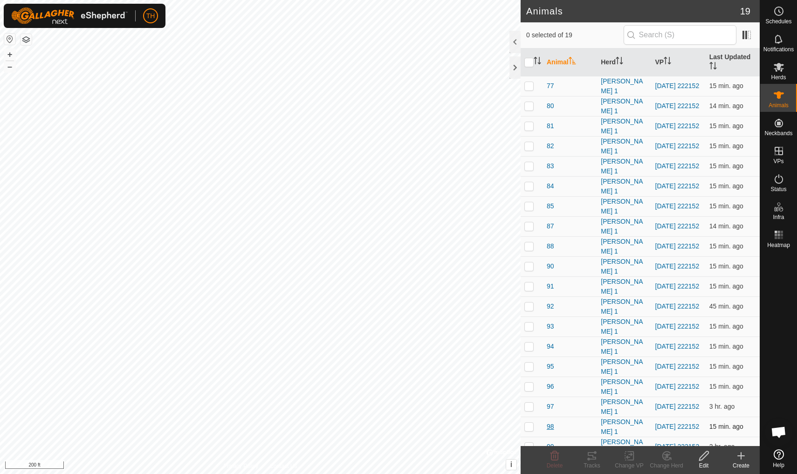
click at [552, 425] on span "98" at bounding box center [550, 427] width 7 height 10
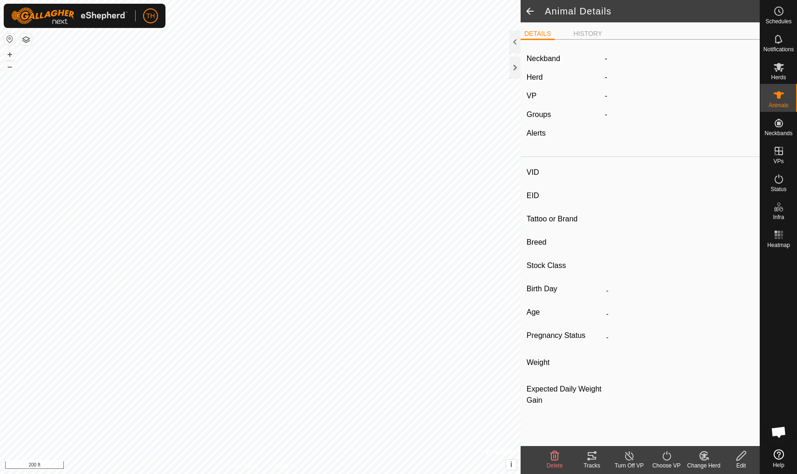
type input "98"
type input "-"
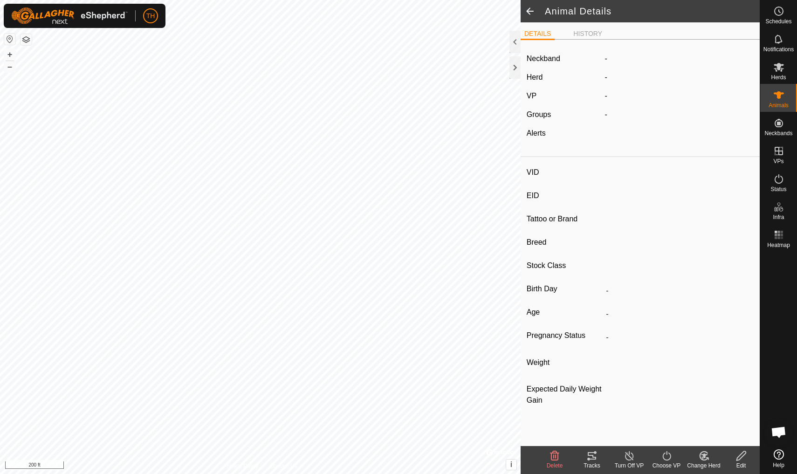
type input "0 kg"
type input "-"
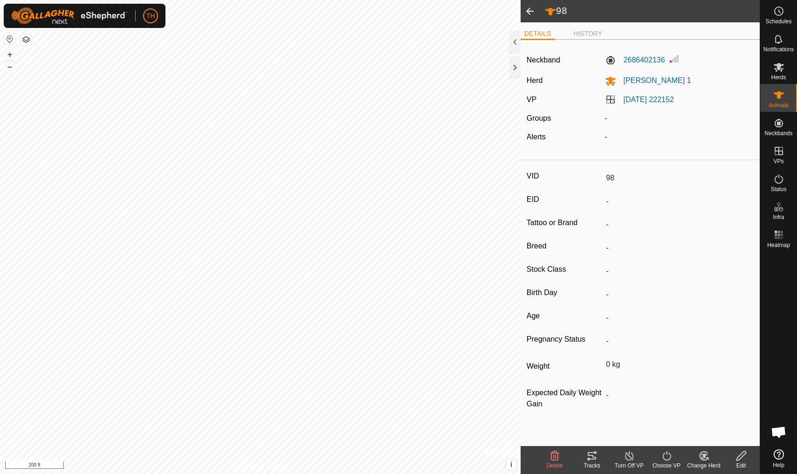
click at [593, 456] on icon at bounding box center [592, 455] width 8 height 7
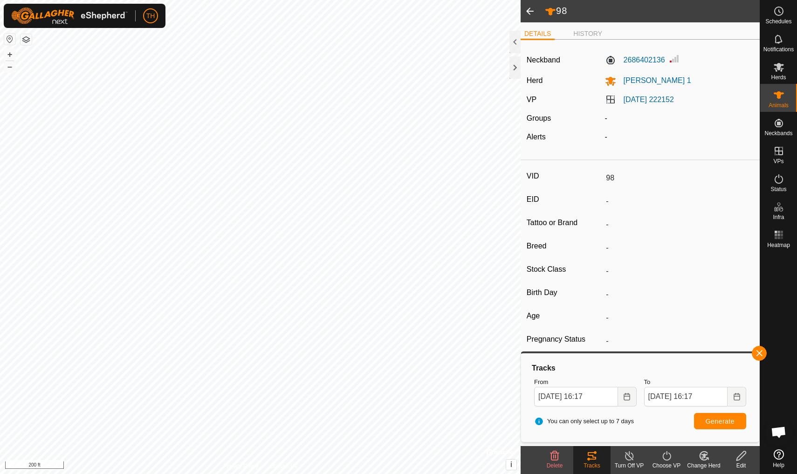
click at [728, 421] on span "Generate" at bounding box center [720, 421] width 29 height 7
click at [530, 10] on span at bounding box center [530, 11] width 19 height 22
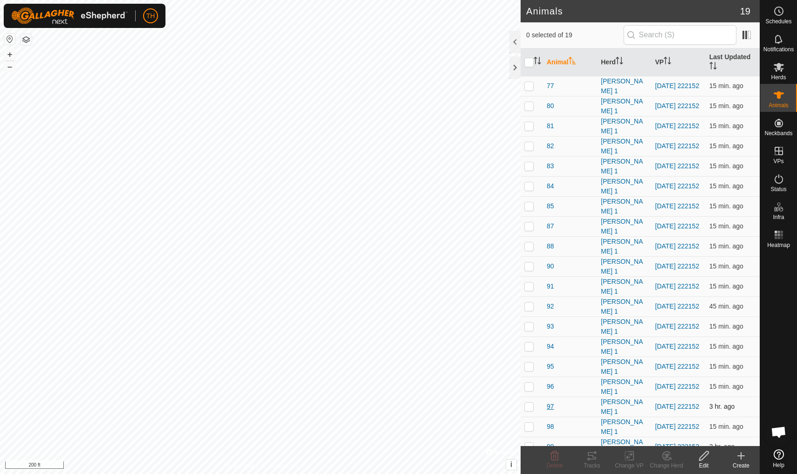
click at [549, 407] on span "97" at bounding box center [550, 407] width 7 height 10
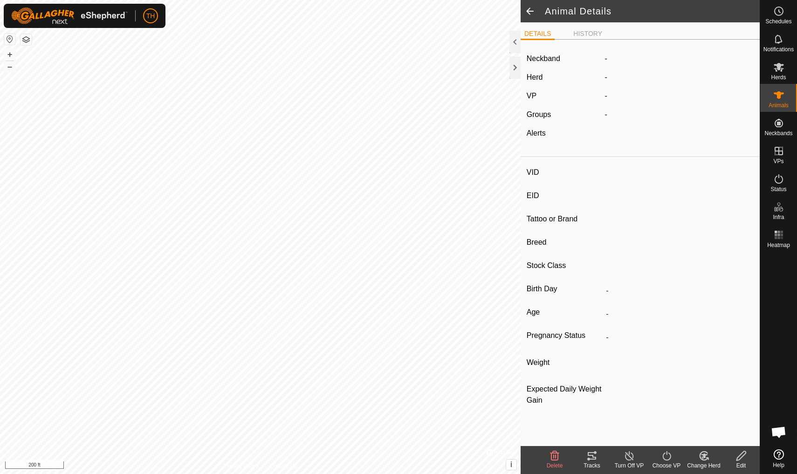
type input "97"
type input "-"
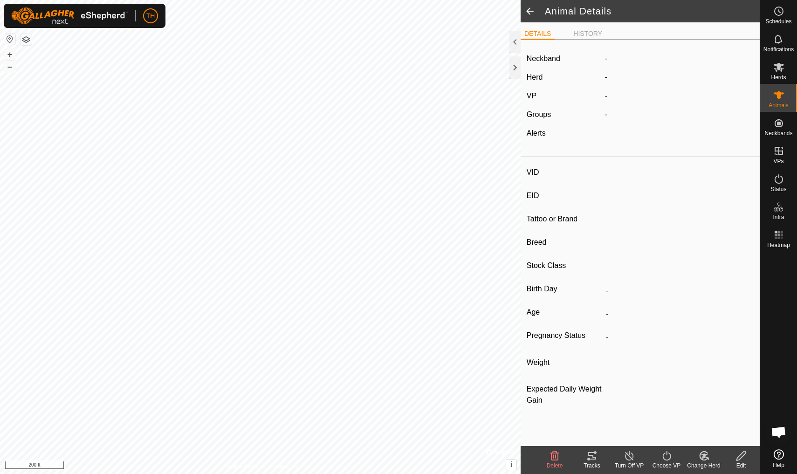
type input "0 kg"
type input "-"
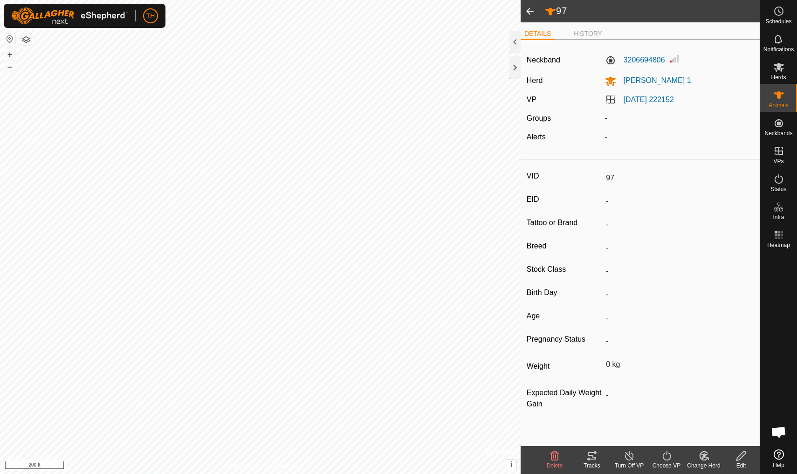
click at [593, 454] on icon at bounding box center [592, 455] width 11 height 11
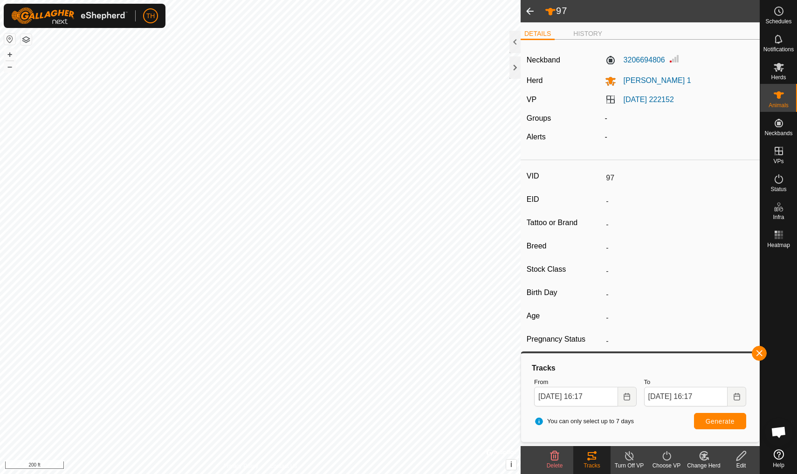
click at [532, 13] on span at bounding box center [530, 11] width 19 height 22
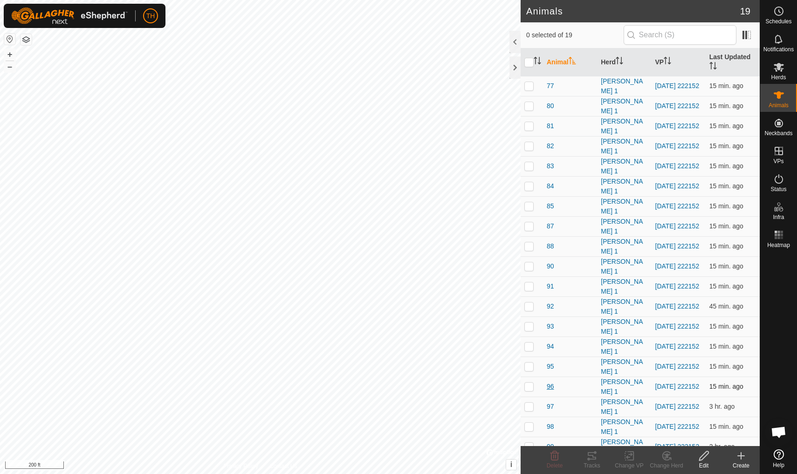
click at [550, 388] on span "96" at bounding box center [550, 387] width 7 height 10
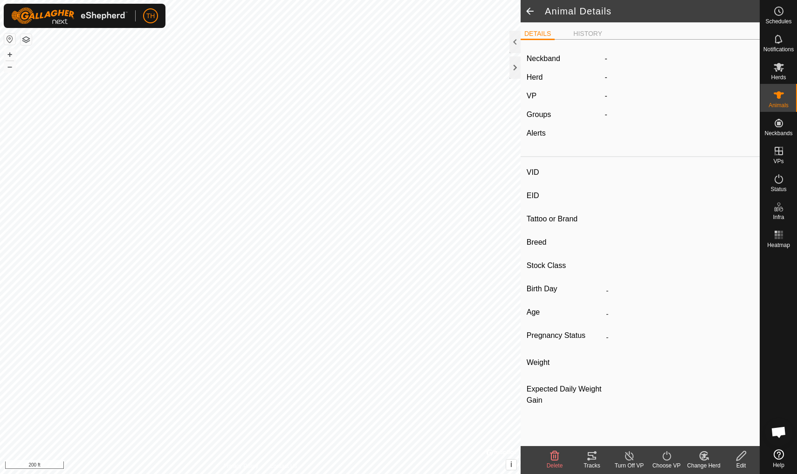
type input "96"
type input "-"
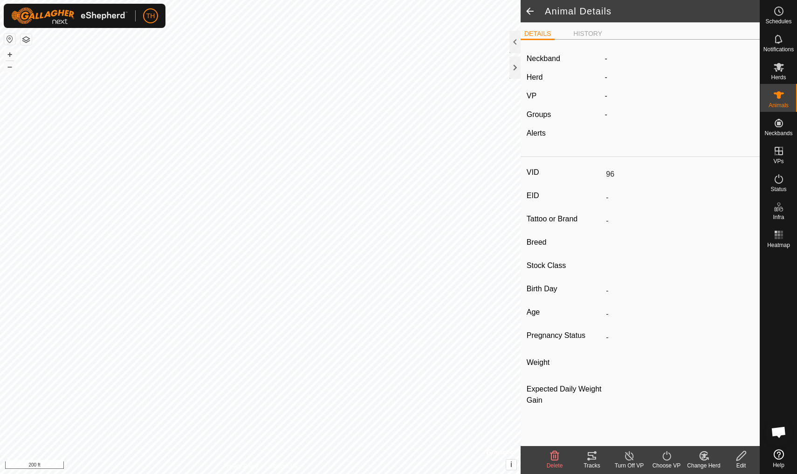
type input "0 kg"
type input "-"
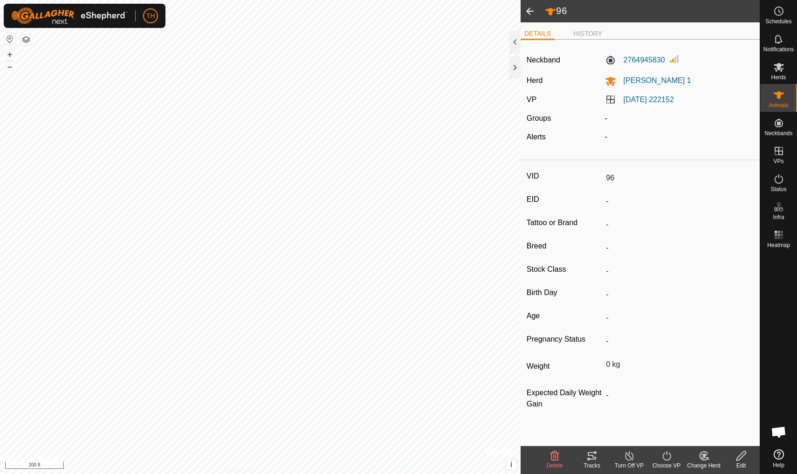
click at [592, 458] on icon at bounding box center [592, 455] width 11 height 11
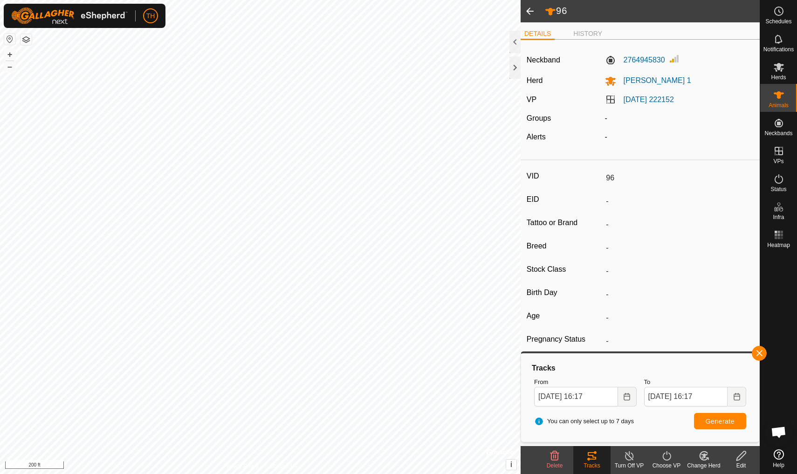
click at [727, 420] on span "Generate" at bounding box center [720, 421] width 29 height 7
click at [532, 8] on span at bounding box center [530, 11] width 19 height 22
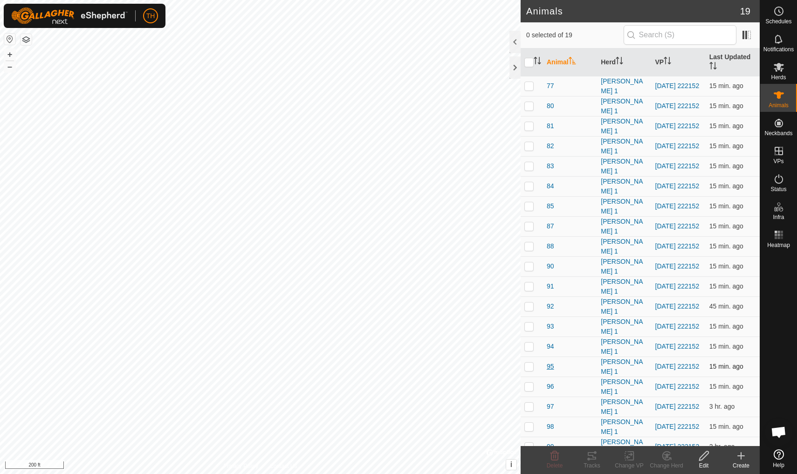
click at [550, 366] on span "95" at bounding box center [550, 367] width 7 height 10
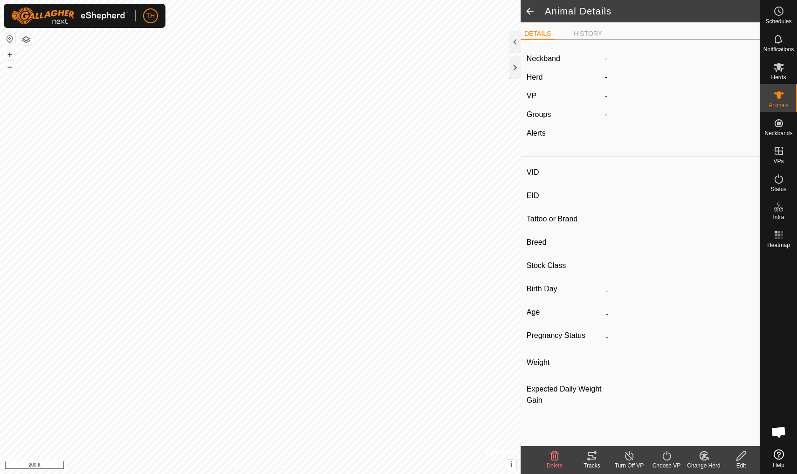
type input "95"
type input "-"
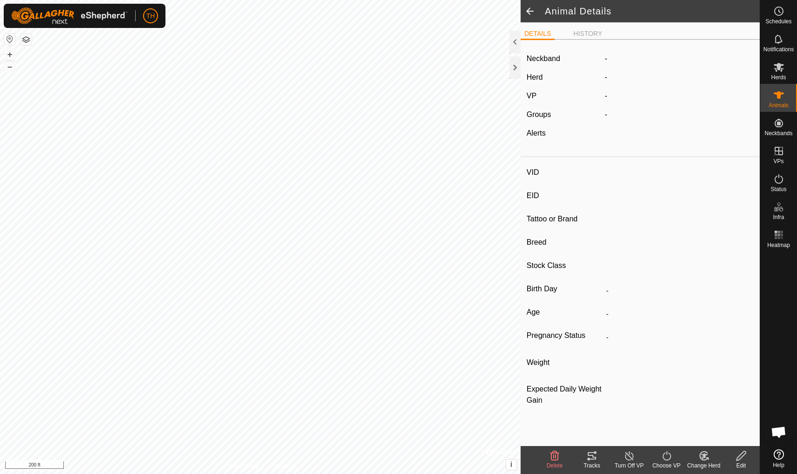
type input "0 kg"
type input "-"
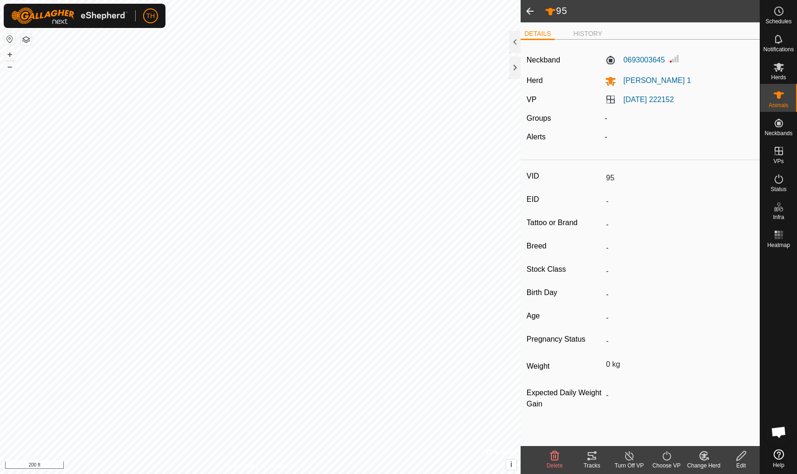
click at [594, 457] on icon at bounding box center [592, 455] width 8 height 7
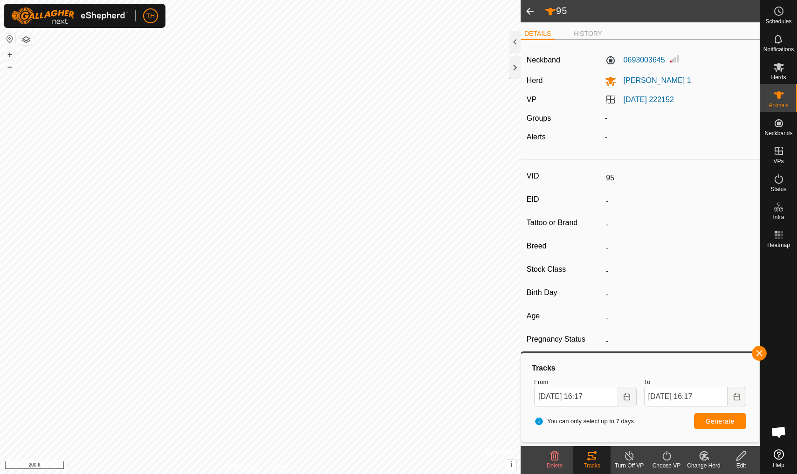
click at [533, 10] on span at bounding box center [530, 11] width 19 height 22
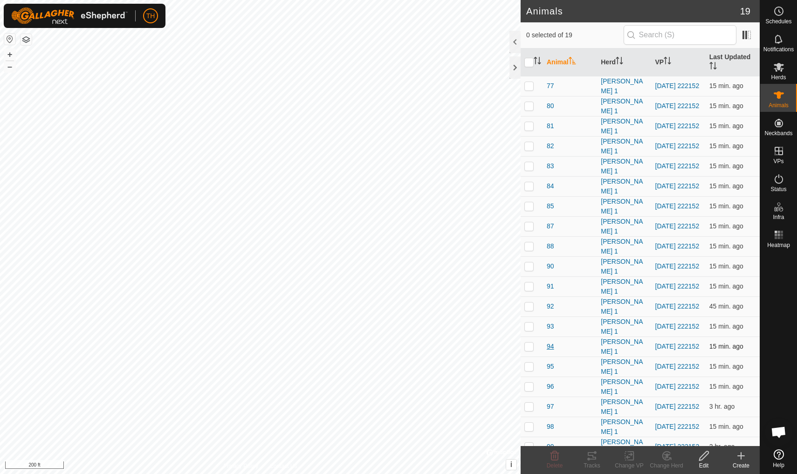
click at [550, 346] on span "94" at bounding box center [550, 347] width 7 height 10
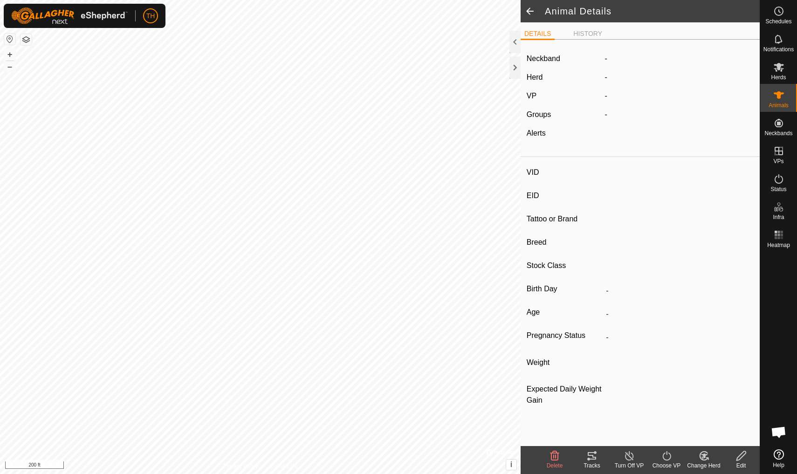
type input "94"
type input "-"
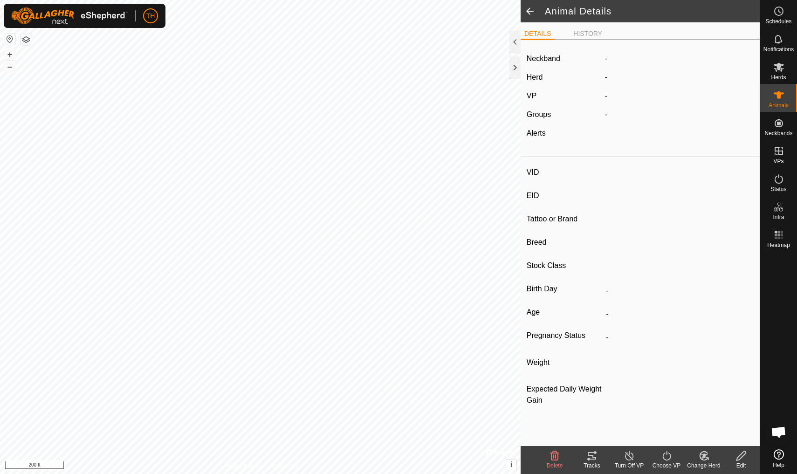
type input "0 kg"
type input "-"
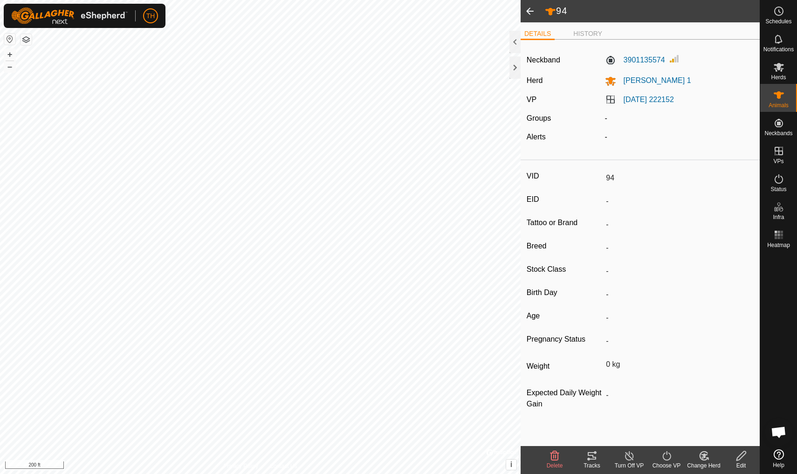
click at [593, 456] on icon at bounding box center [592, 455] width 8 height 7
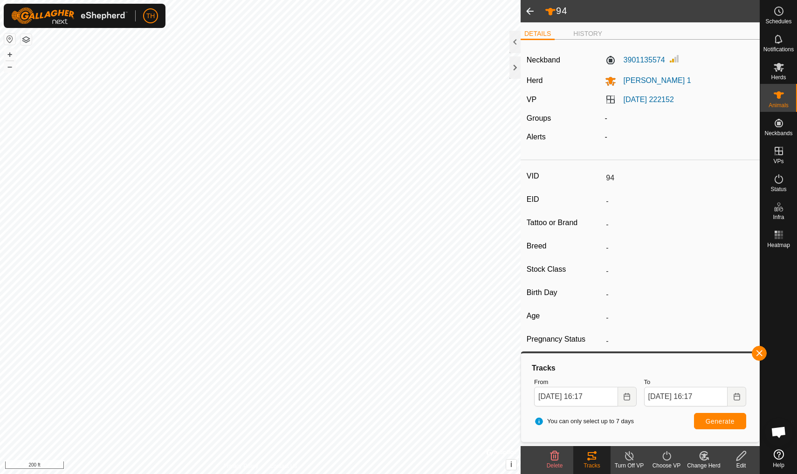
click at [531, 10] on span at bounding box center [530, 11] width 19 height 22
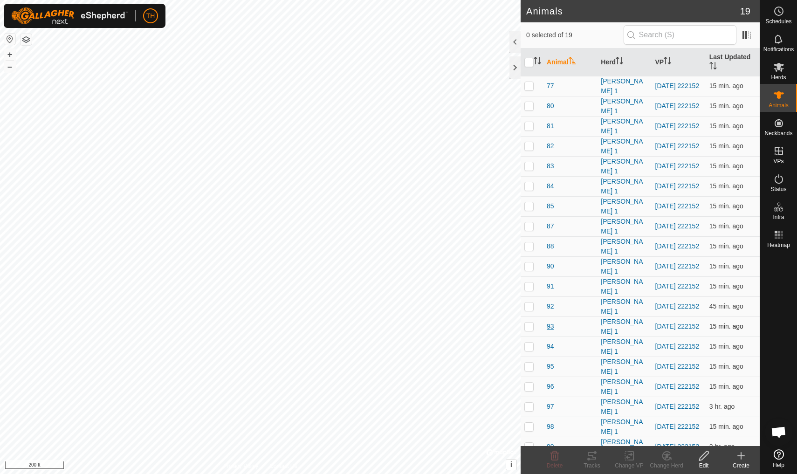
click at [548, 327] on span "93" at bounding box center [550, 327] width 7 height 10
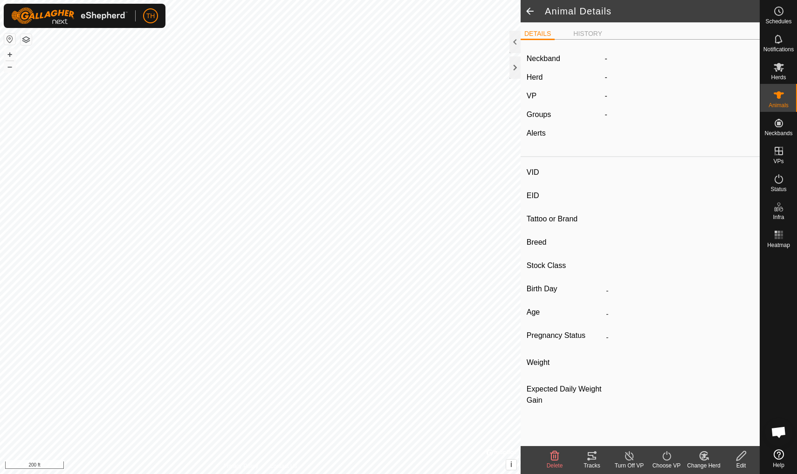
type input "93"
type input "-"
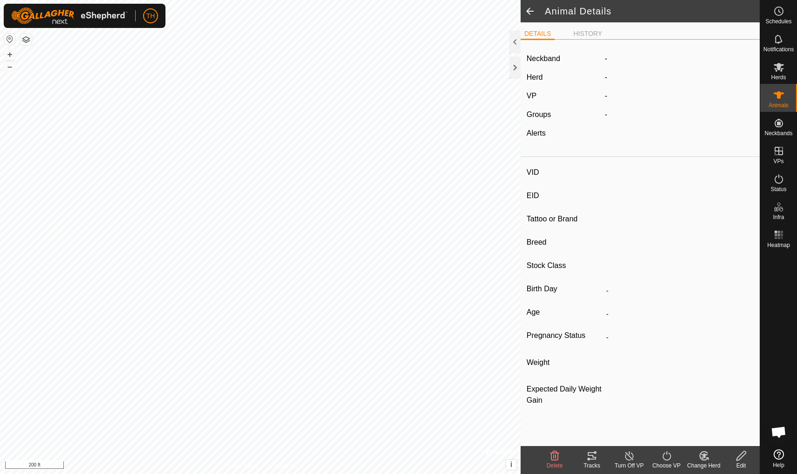
type input "0 kg"
type input "-"
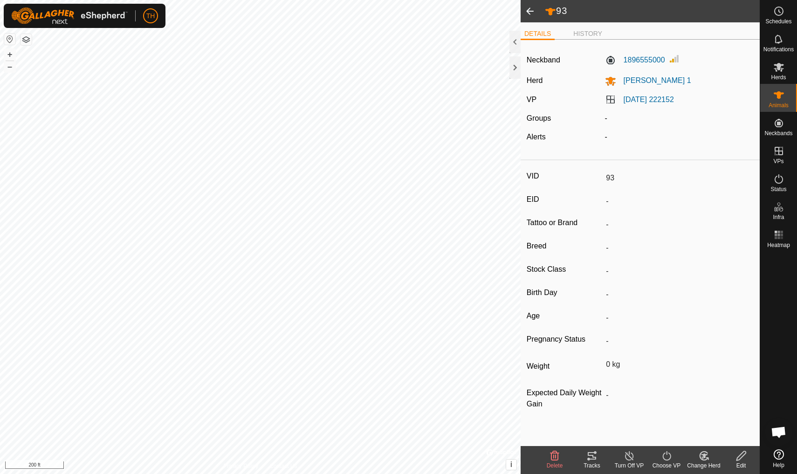
click at [595, 457] on icon at bounding box center [592, 455] width 8 height 7
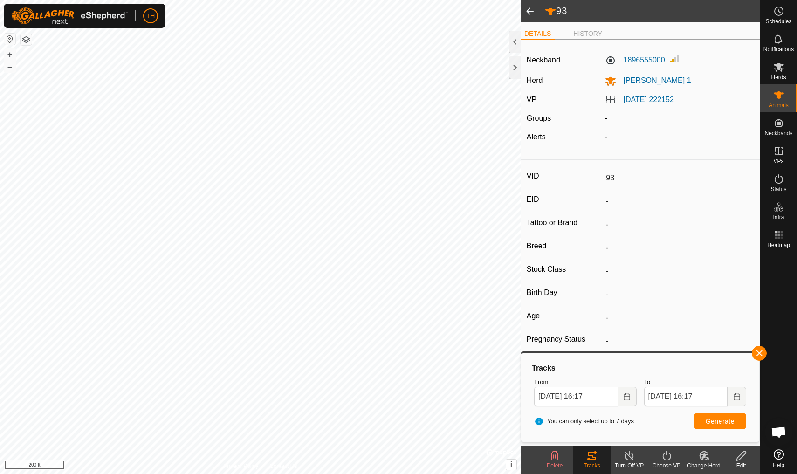
click at [530, 5] on span at bounding box center [530, 11] width 19 height 22
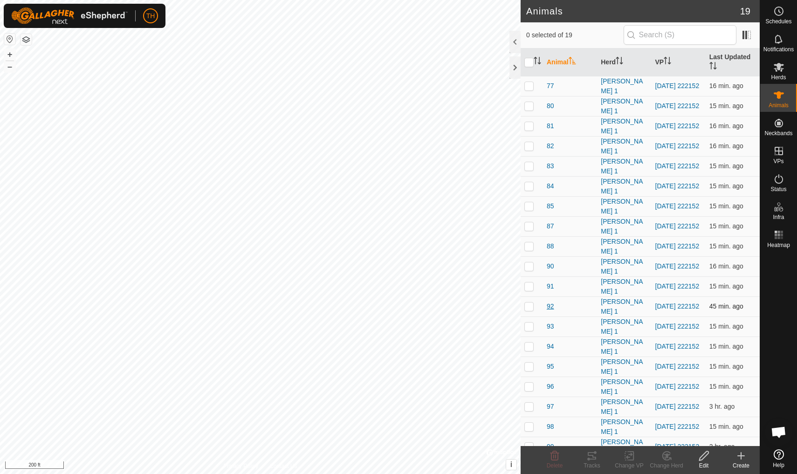
click at [549, 308] on span "92" at bounding box center [550, 307] width 7 height 10
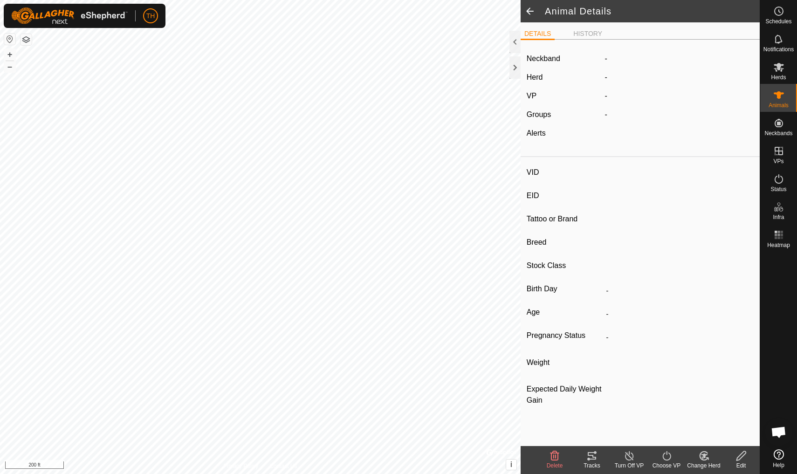
type input "92"
type input "-"
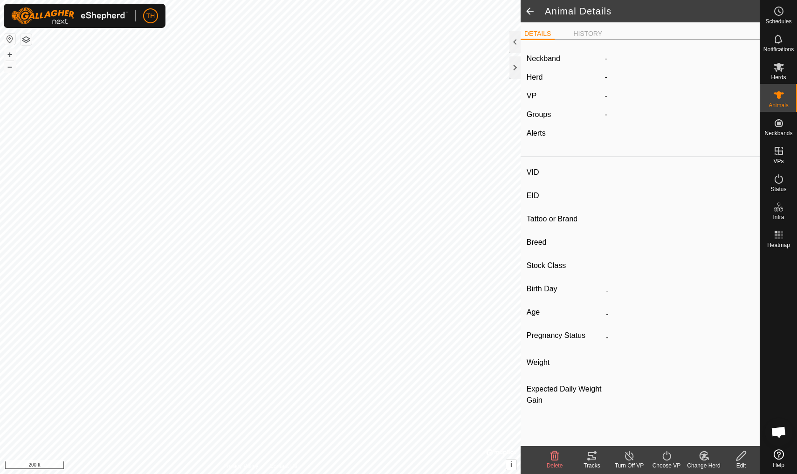
type input "0 kg"
type input "-"
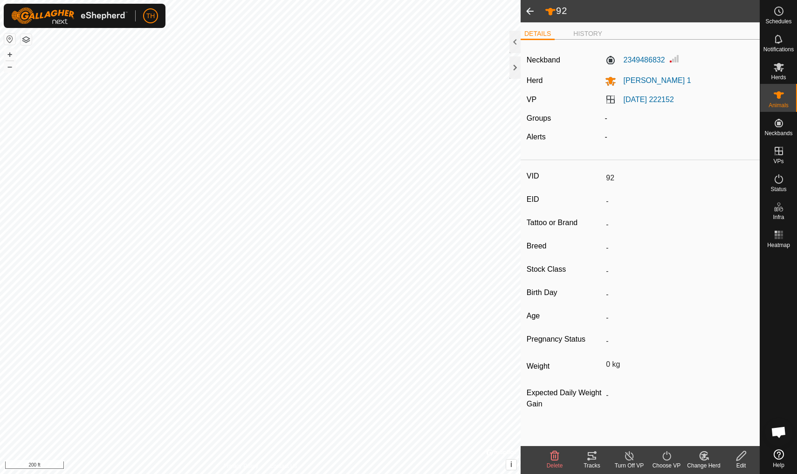
click at [592, 457] on icon at bounding box center [592, 455] width 11 height 11
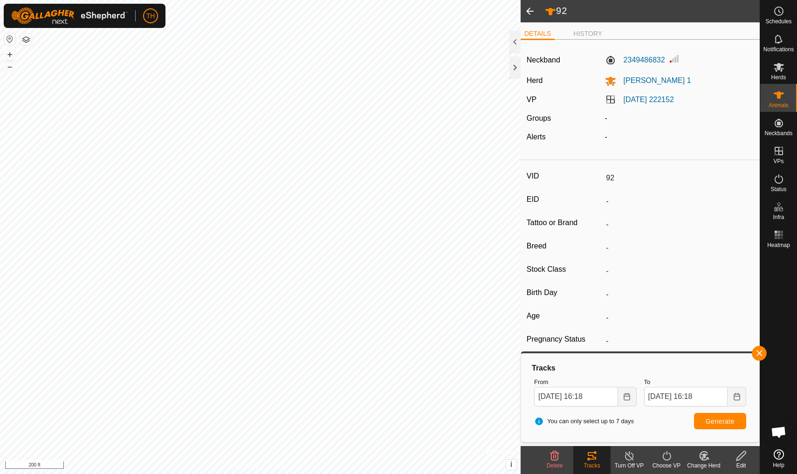
click at [529, 11] on span at bounding box center [530, 11] width 19 height 22
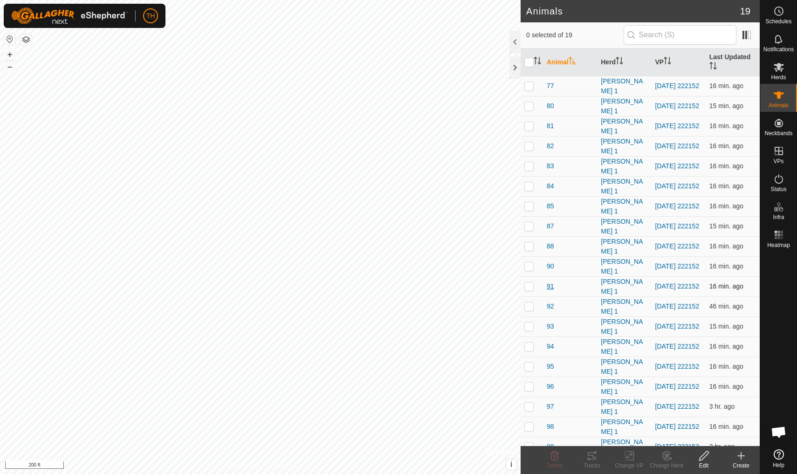
click at [549, 286] on span "91" at bounding box center [550, 287] width 7 height 10
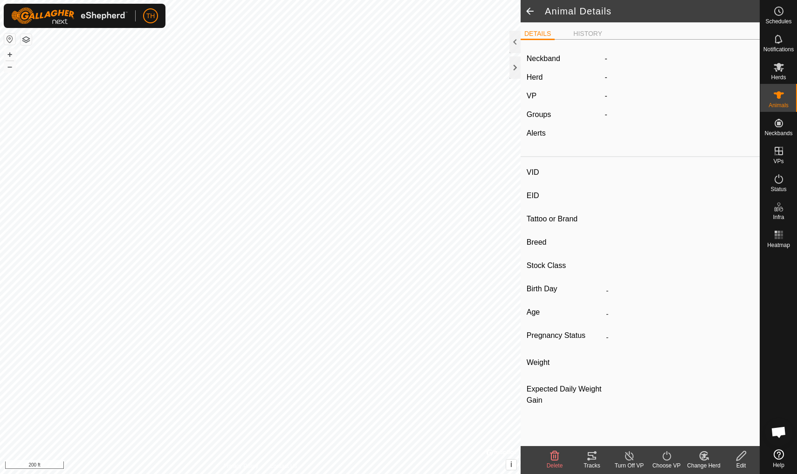
type input "91"
type input "-"
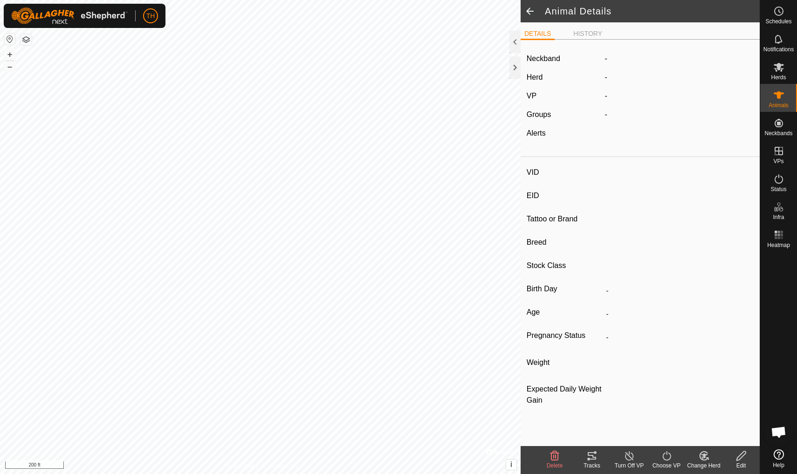
type input "0 kg"
type input "-"
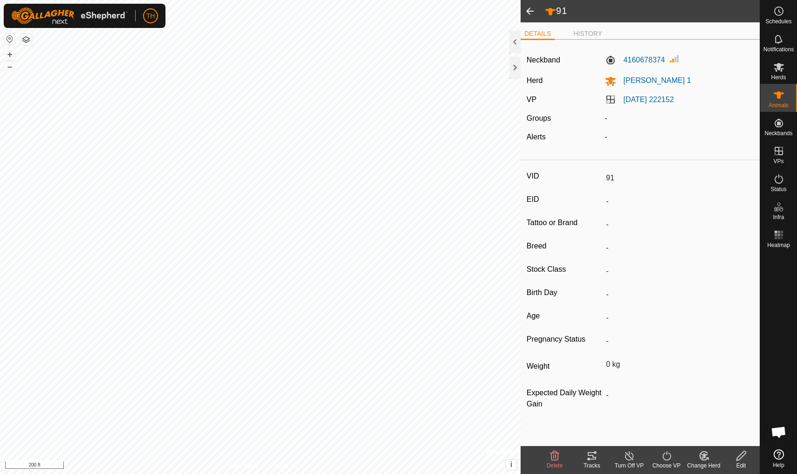
click at [591, 456] on icon at bounding box center [592, 455] width 11 height 11
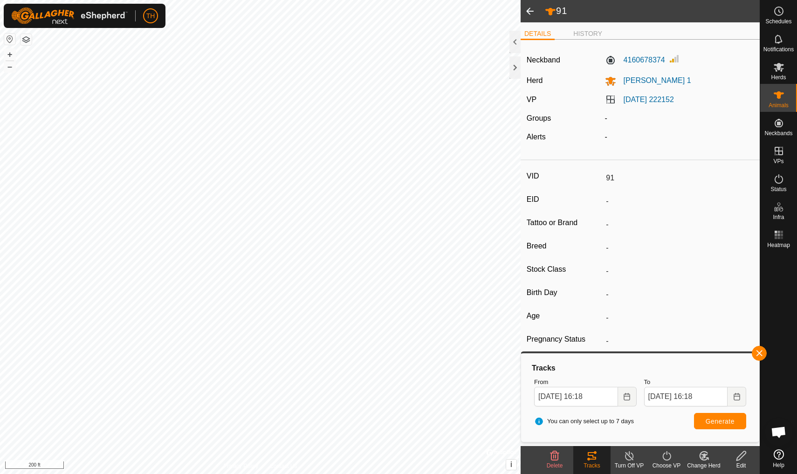
click at [530, 11] on span at bounding box center [530, 11] width 19 height 22
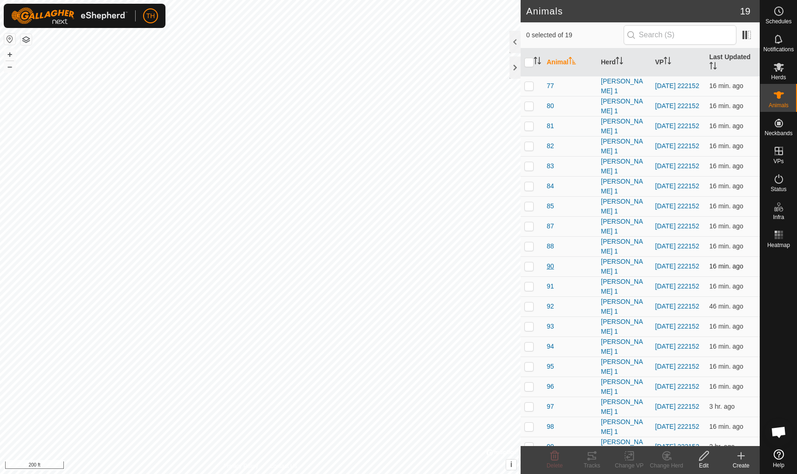
click at [550, 265] on span "90" at bounding box center [550, 267] width 7 height 10
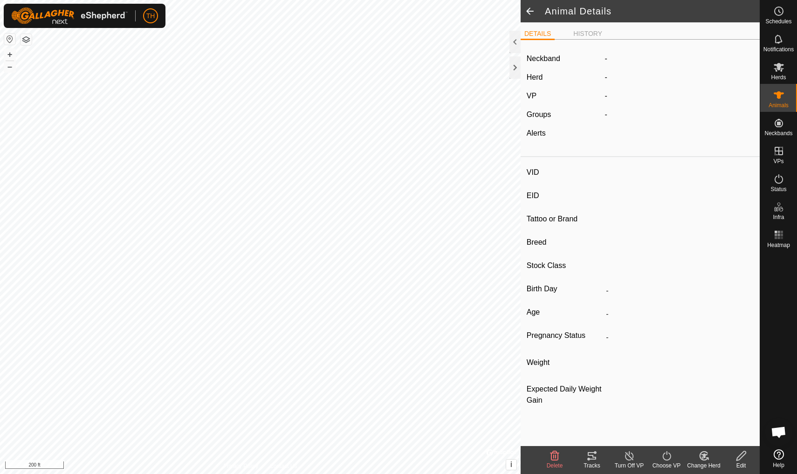
type input "90"
type input "-"
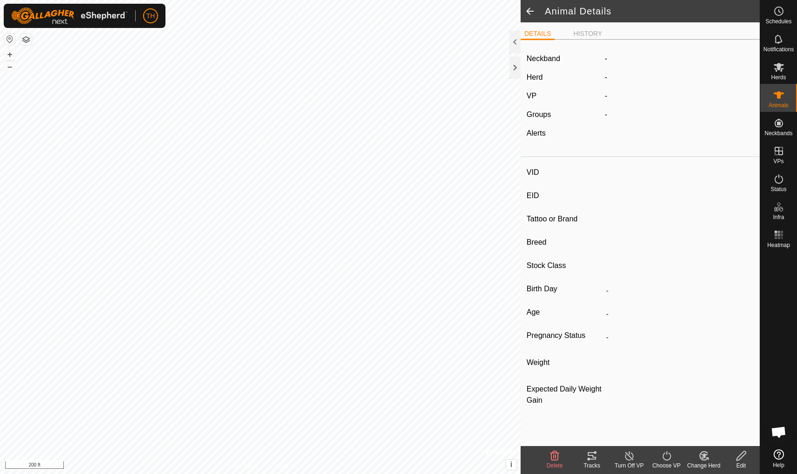
type input "0 kg"
type input "-"
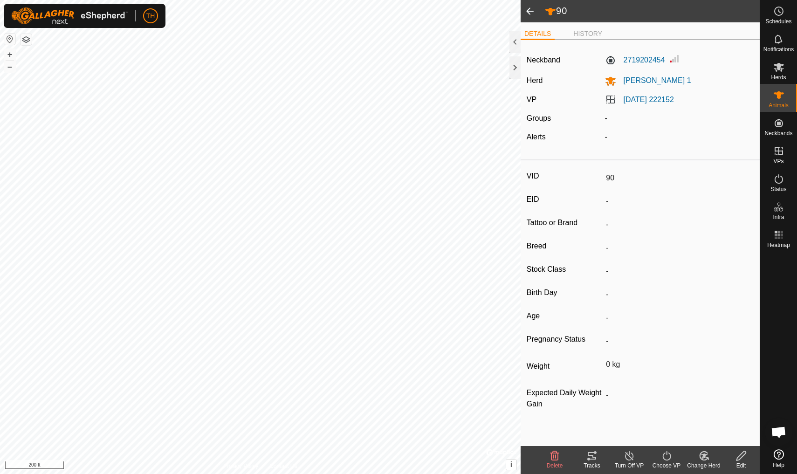
click at [591, 460] on icon at bounding box center [592, 455] width 8 height 7
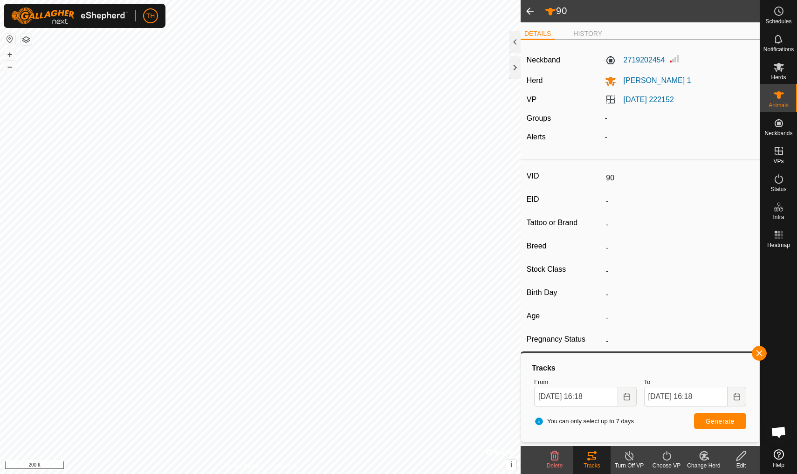
click at [529, 10] on span at bounding box center [530, 11] width 19 height 22
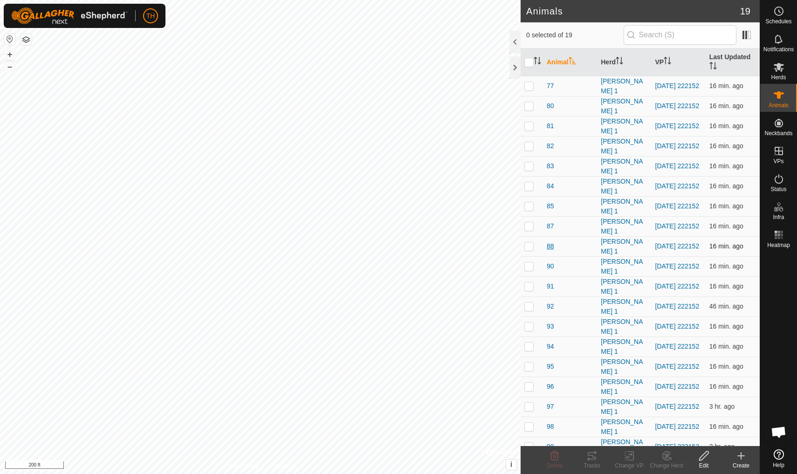
click at [551, 247] on span "88" at bounding box center [550, 247] width 7 height 10
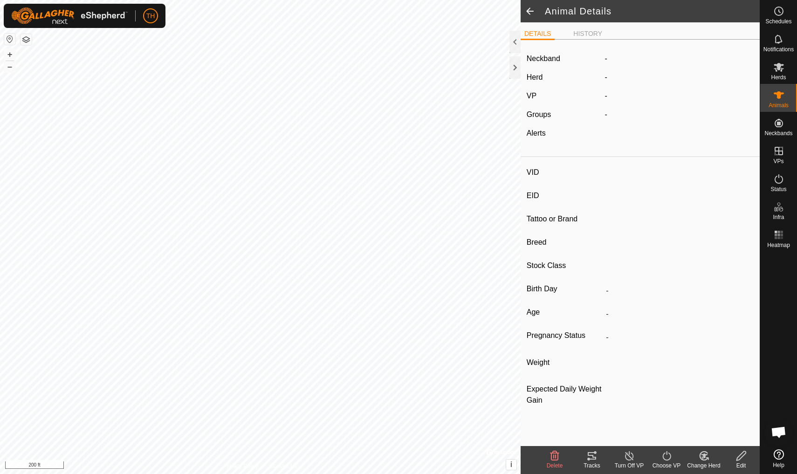
type input "88"
type input "-"
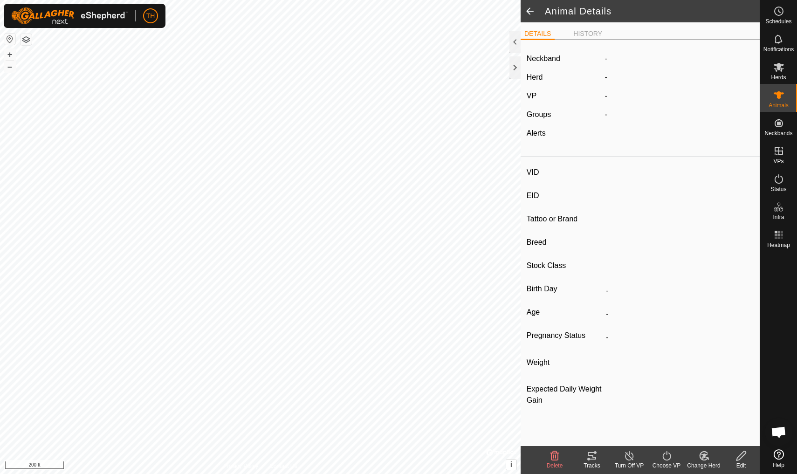
type input "0 kg"
type input "-"
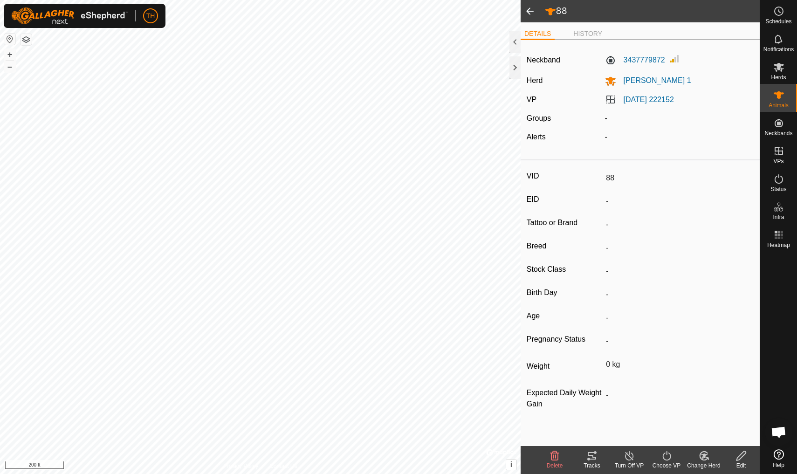
click at [596, 459] on icon at bounding box center [592, 455] width 8 height 7
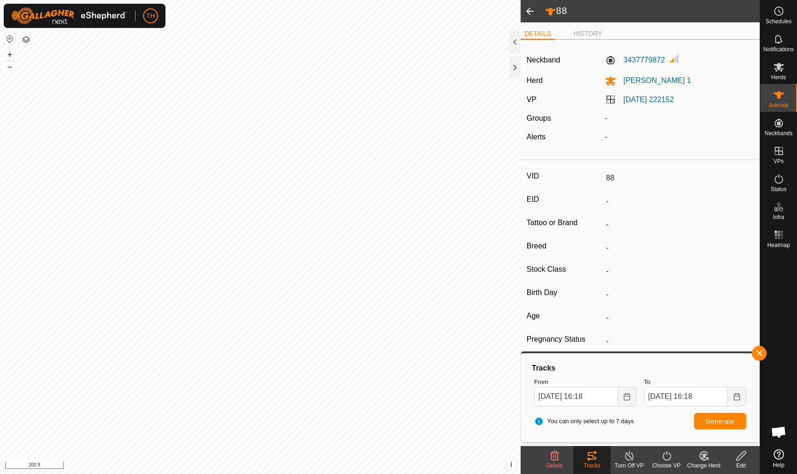
click at [528, 9] on span at bounding box center [530, 11] width 19 height 22
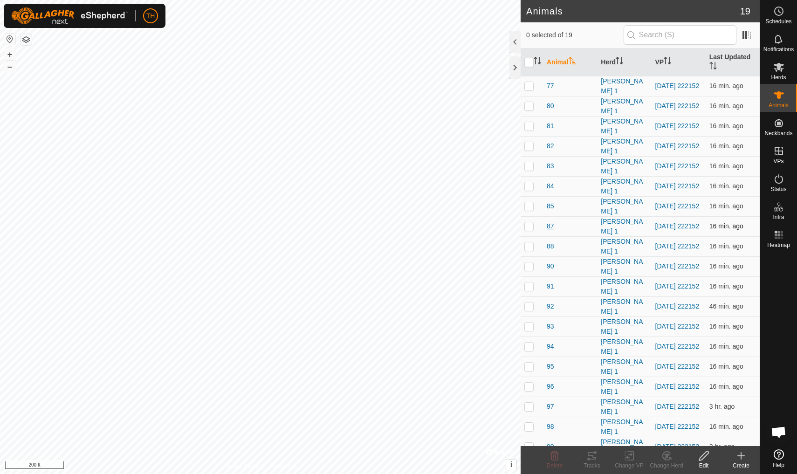
click at [552, 226] on span "87" at bounding box center [550, 226] width 7 height 10
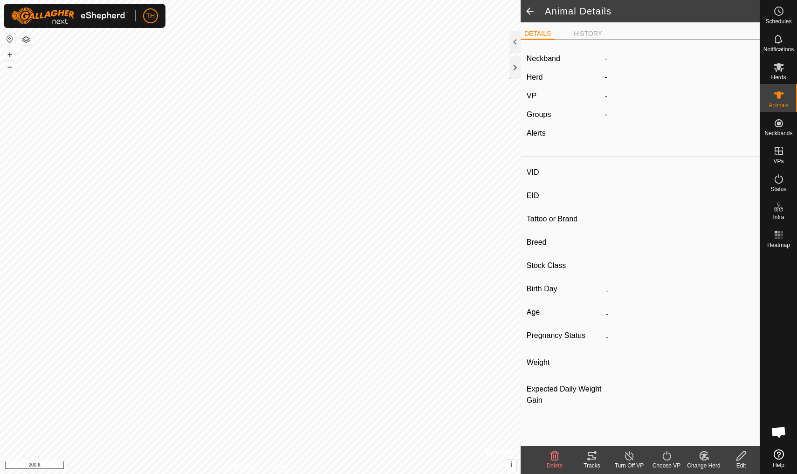
type input "87"
type input "-"
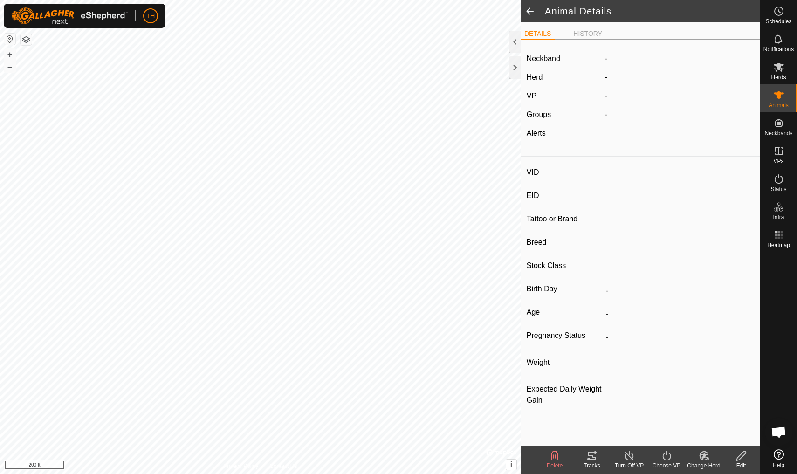
type input "0 kg"
type input "-"
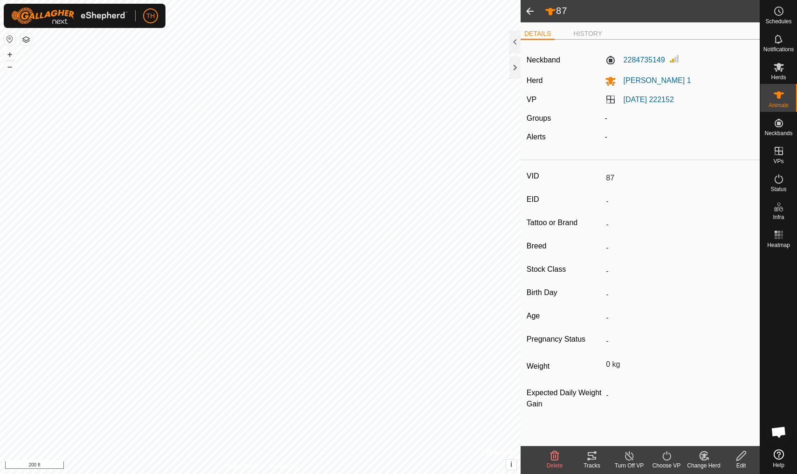
click at [591, 457] on icon at bounding box center [592, 455] width 11 height 11
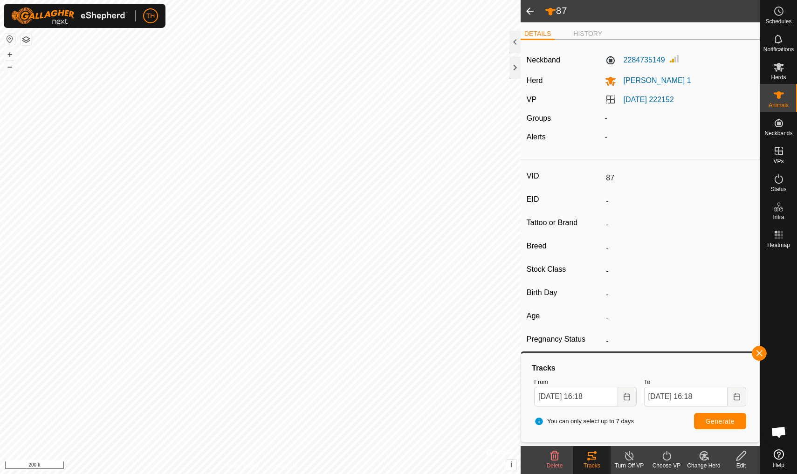
click at [532, 12] on span at bounding box center [530, 11] width 19 height 22
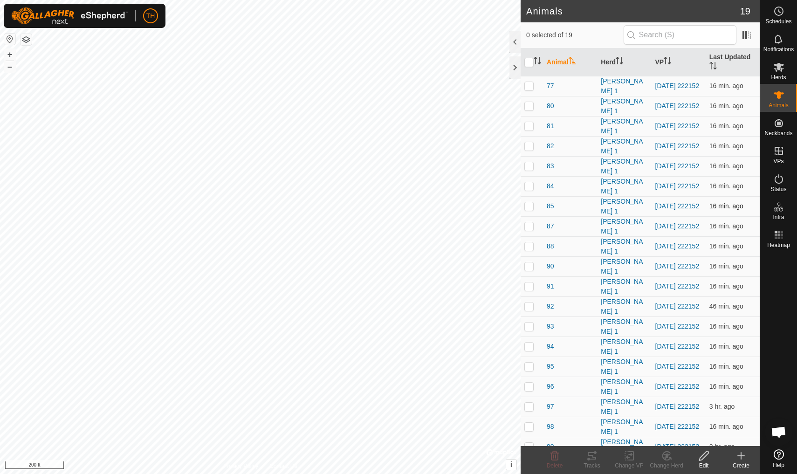
click at [552, 205] on span "85" at bounding box center [550, 206] width 7 height 10
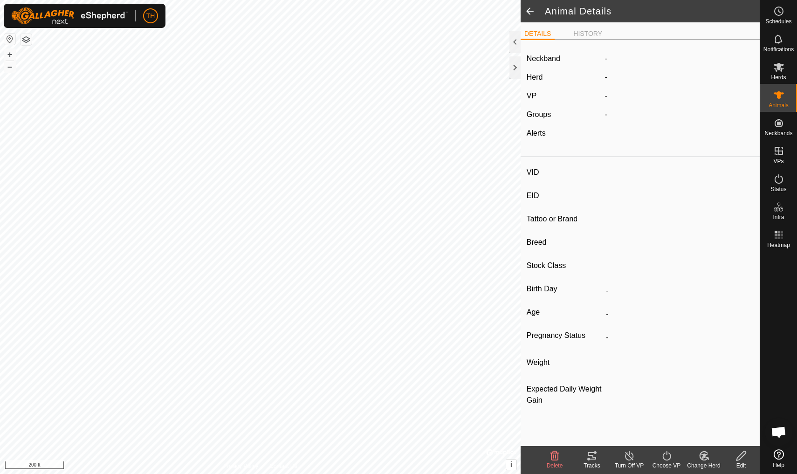
type input "85"
type input "-"
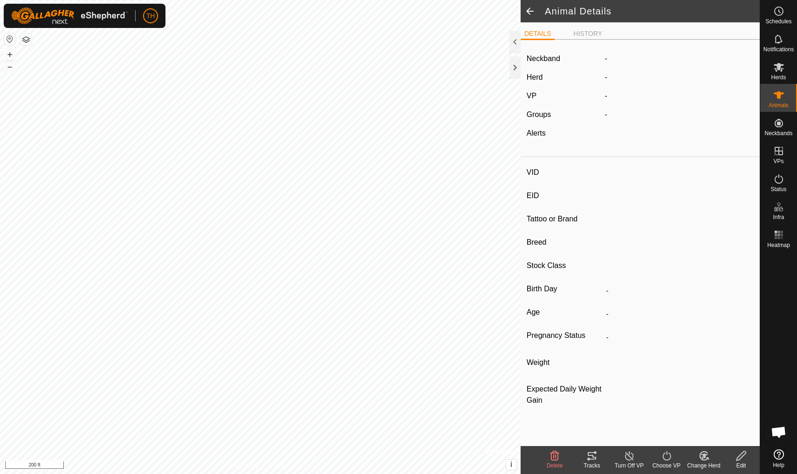
type input "0 kg"
type input "-"
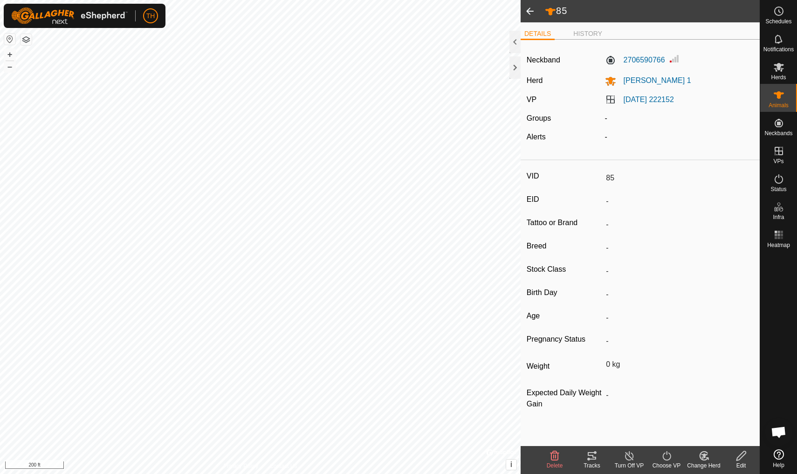
click at [591, 456] on icon at bounding box center [592, 455] width 8 height 7
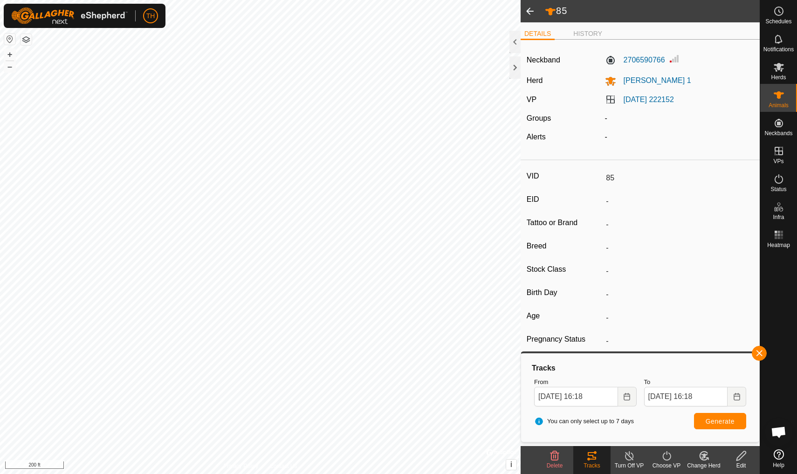
click at [530, 13] on span at bounding box center [530, 11] width 19 height 22
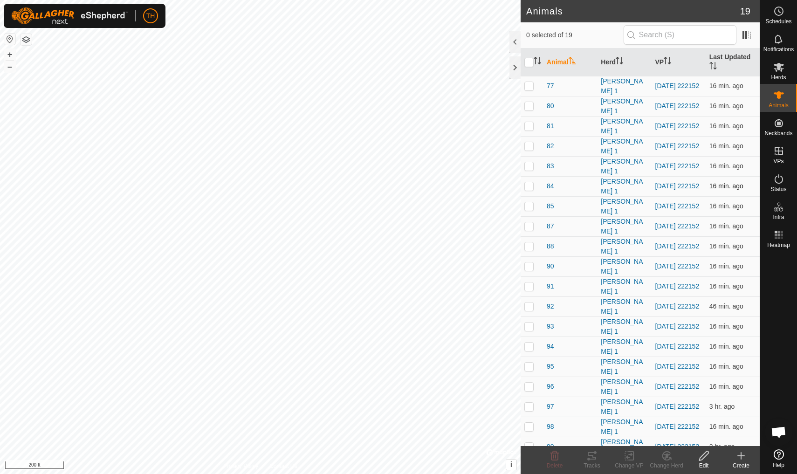
click at [549, 185] on span "84" at bounding box center [550, 186] width 7 height 10
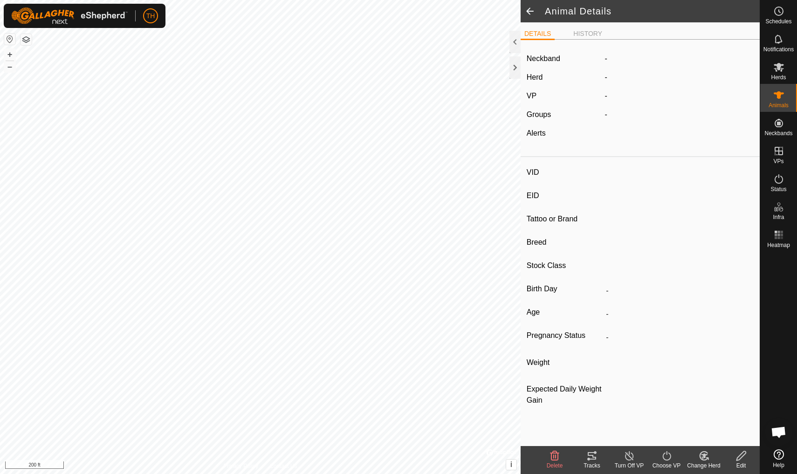
type input "84"
type input "-"
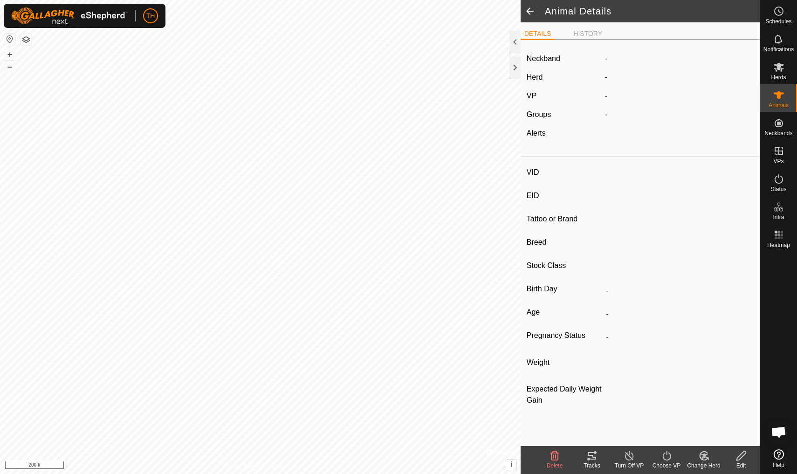
type input "0 kg"
type input "-"
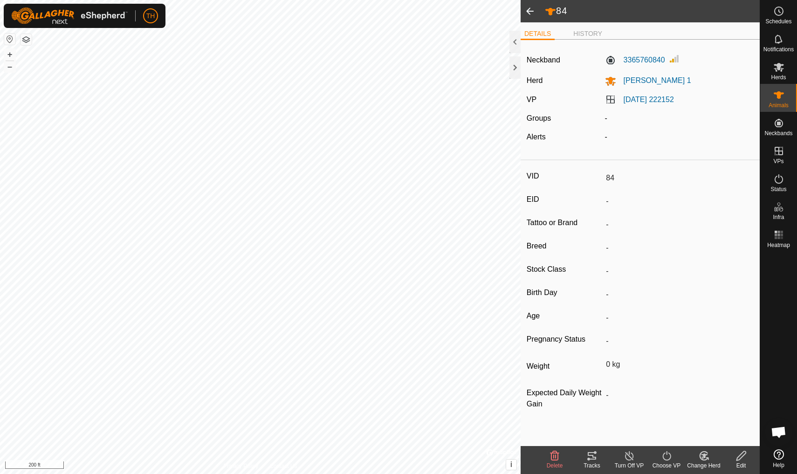
click at [594, 457] on icon at bounding box center [592, 455] width 8 height 7
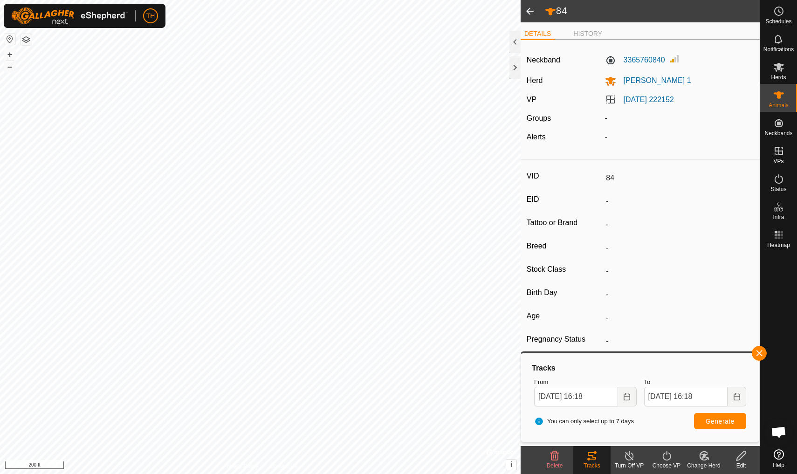
click at [529, 8] on span at bounding box center [530, 11] width 19 height 22
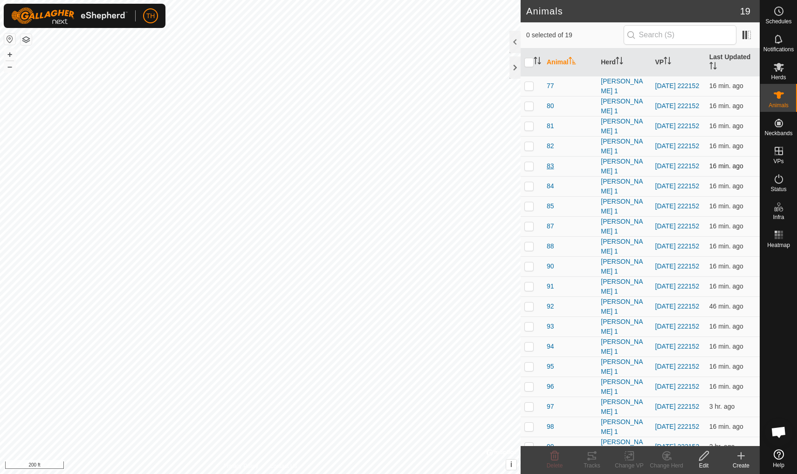
click at [550, 166] on span "83" at bounding box center [550, 166] width 7 height 10
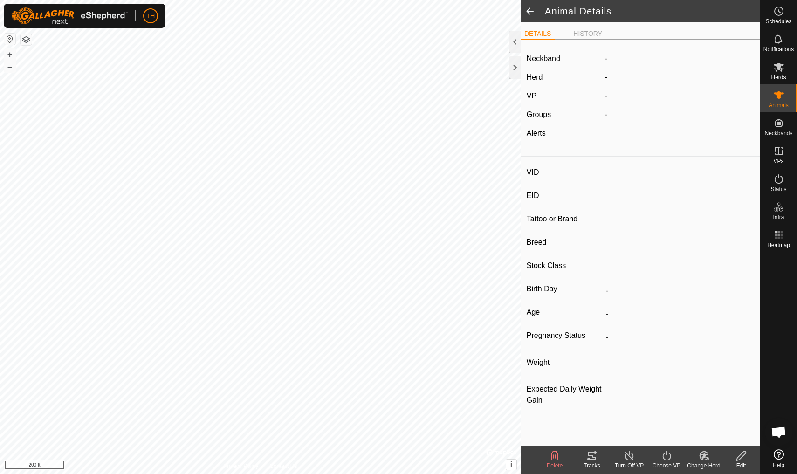
type input "83"
type input "-"
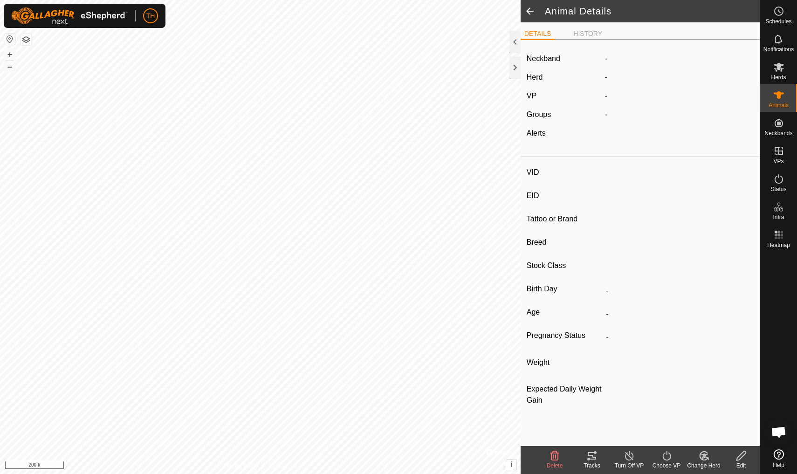
type input "0 kg"
type input "-"
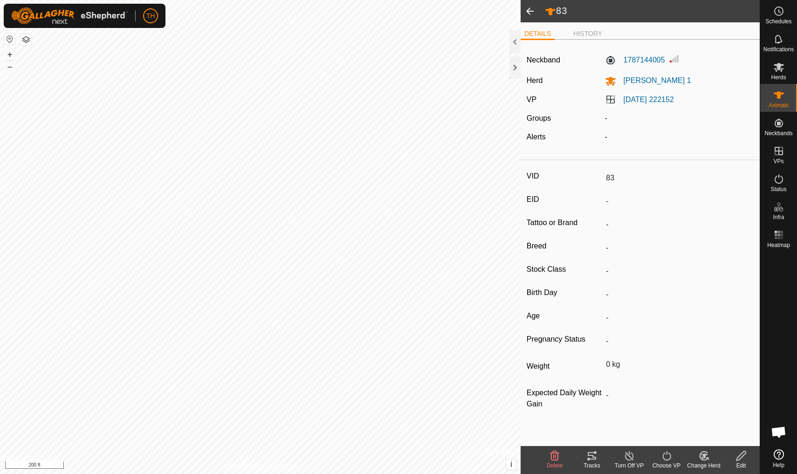
click at [592, 456] on icon at bounding box center [592, 455] width 11 height 11
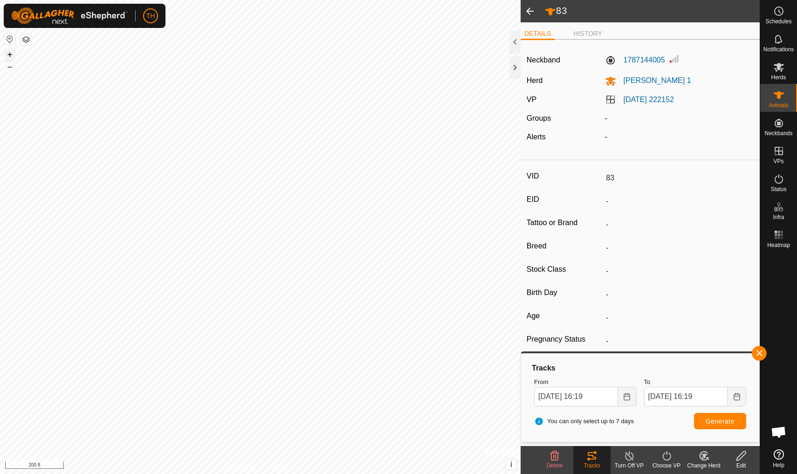
click at [7, 51] on button "+" at bounding box center [9, 54] width 11 height 11
click at [534, 10] on span at bounding box center [530, 11] width 19 height 22
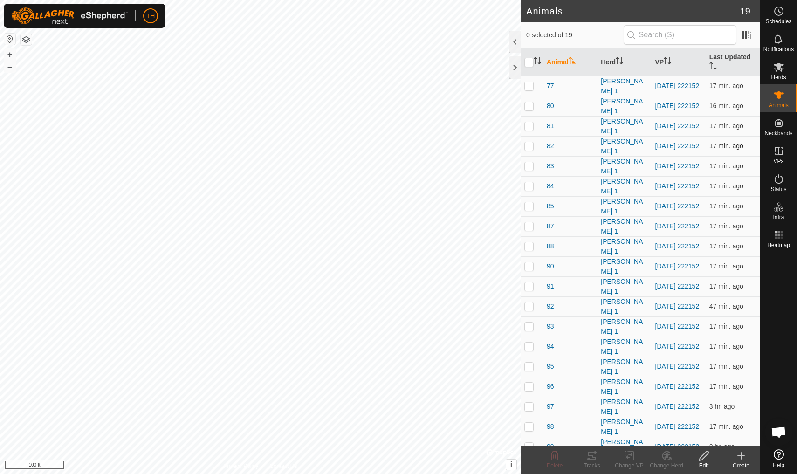
click at [550, 148] on span "82" at bounding box center [550, 146] width 7 height 10
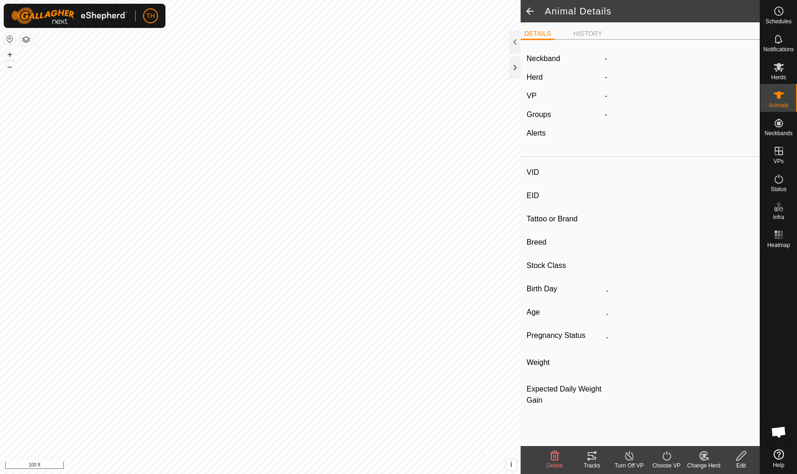
type input "82"
type input "-"
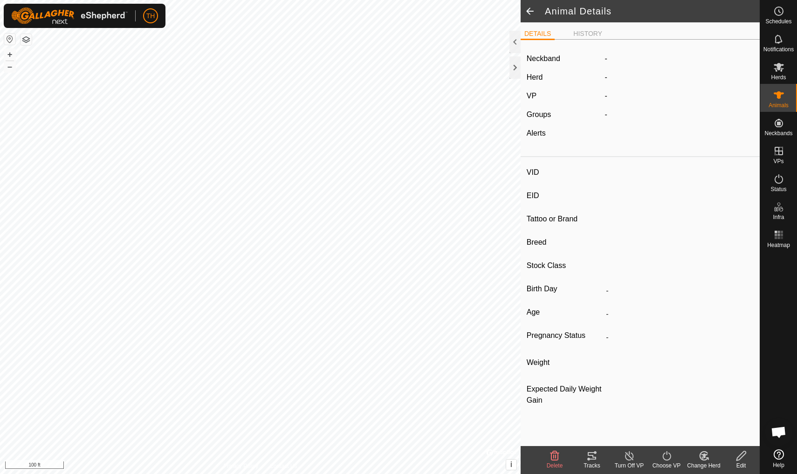
type input "0 kg"
type input "-"
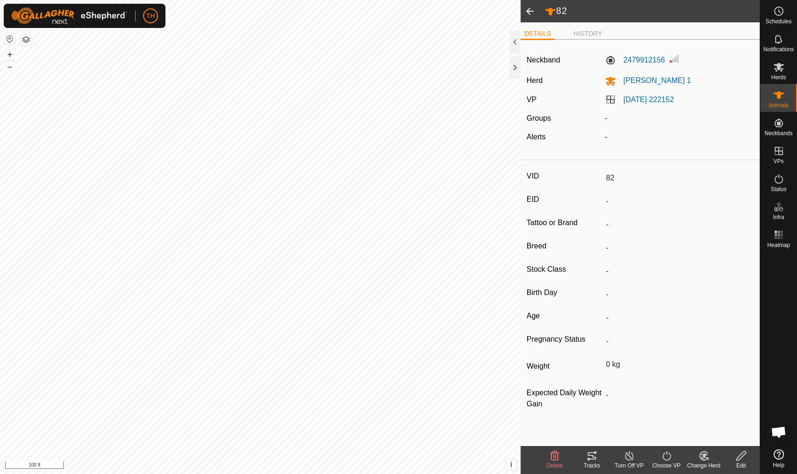
click at [593, 457] on icon at bounding box center [592, 455] width 8 height 7
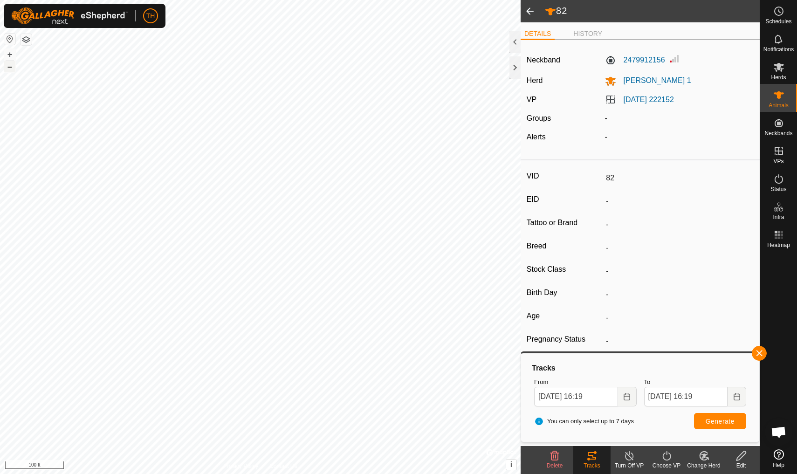
click at [11, 66] on button "–" at bounding box center [9, 66] width 11 height 11
click at [534, 13] on span at bounding box center [530, 11] width 19 height 22
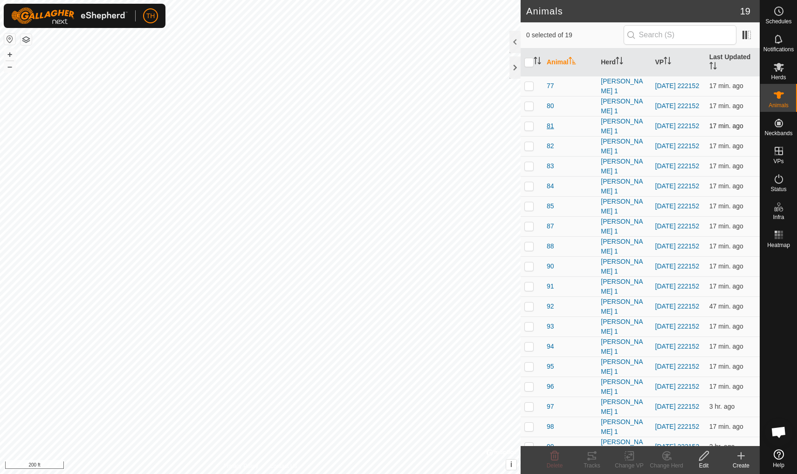
click at [551, 124] on span "81" at bounding box center [550, 126] width 7 height 10
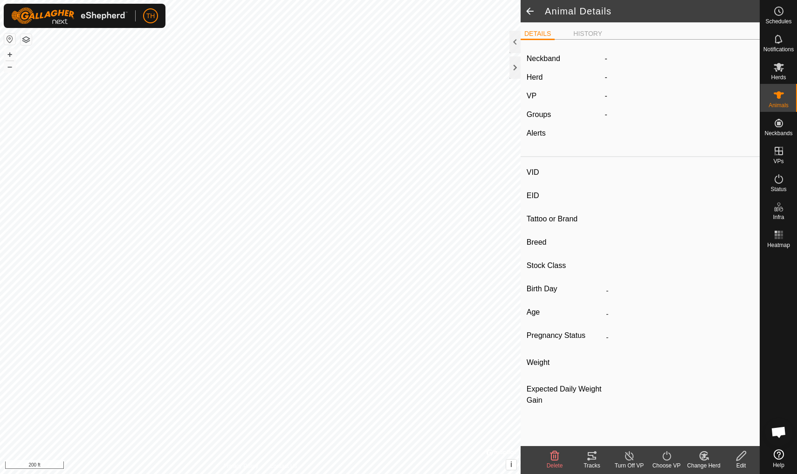
type input "81"
type input "-"
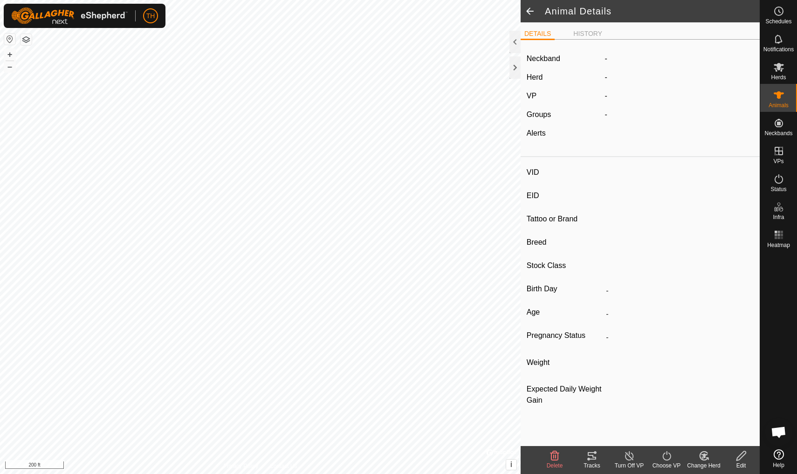
type input "0 kg"
type input "-"
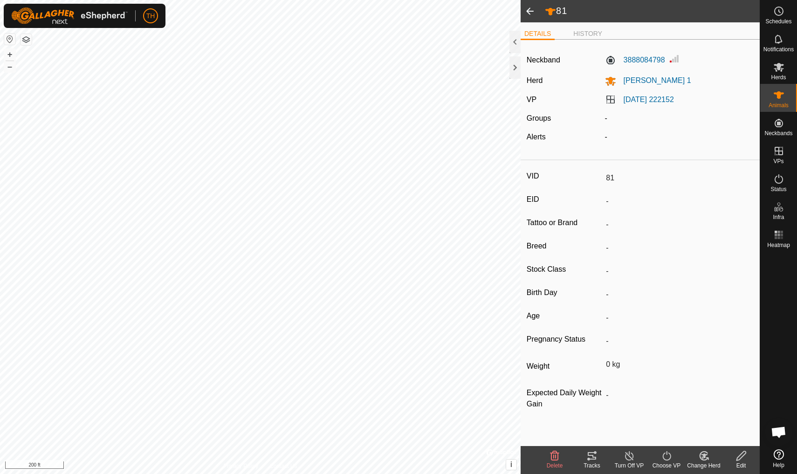
click at [596, 458] on icon at bounding box center [592, 455] width 8 height 7
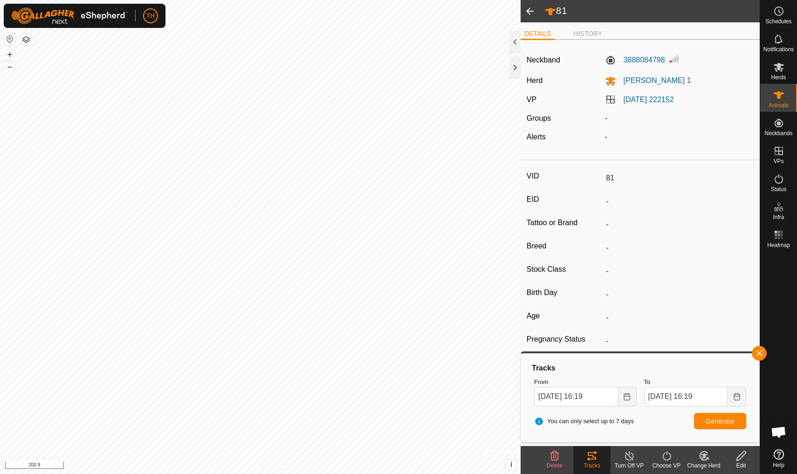
click at [526, 12] on span at bounding box center [530, 11] width 19 height 22
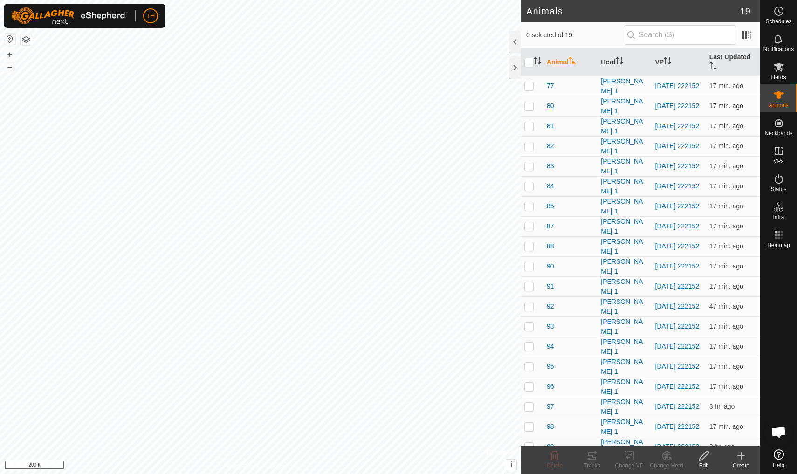
click at [550, 104] on span "80" at bounding box center [550, 106] width 7 height 10
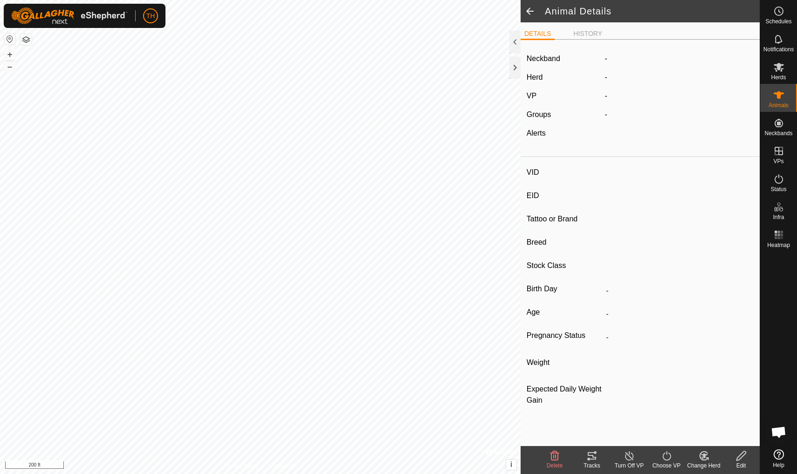
type input "80"
type input "-"
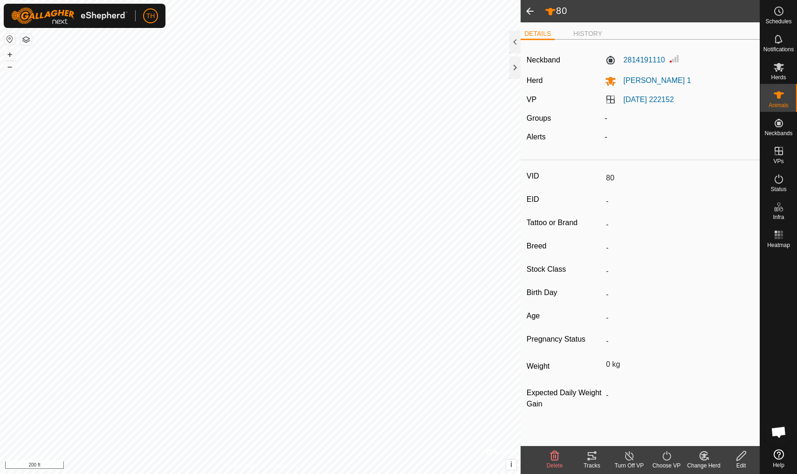
click at [595, 459] on icon at bounding box center [592, 455] width 8 height 7
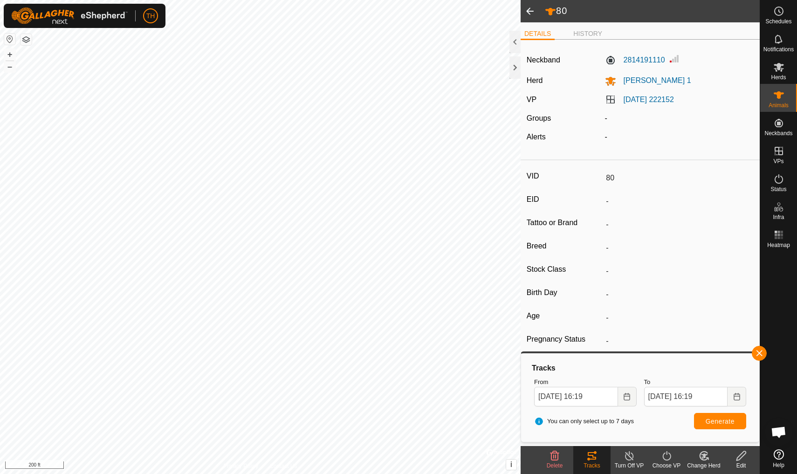
click at [530, 9] on span at bounding box center [530, 11] width 19 height 22
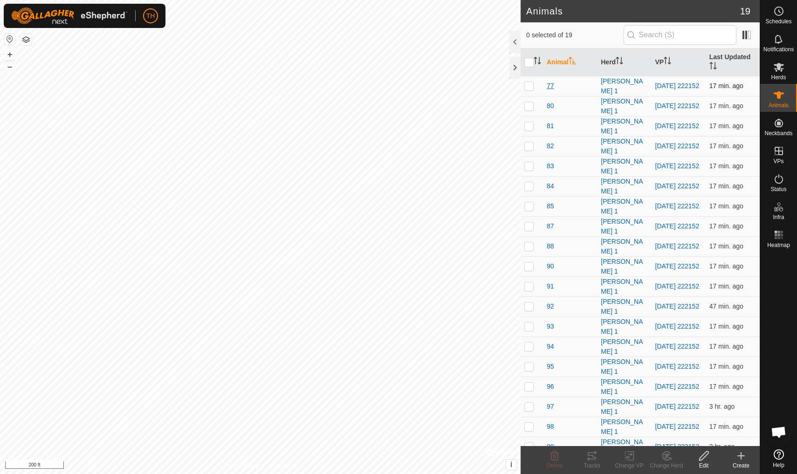
click at [553, 83] on span "77" at bounding box center [550, 86] width 7 height 10
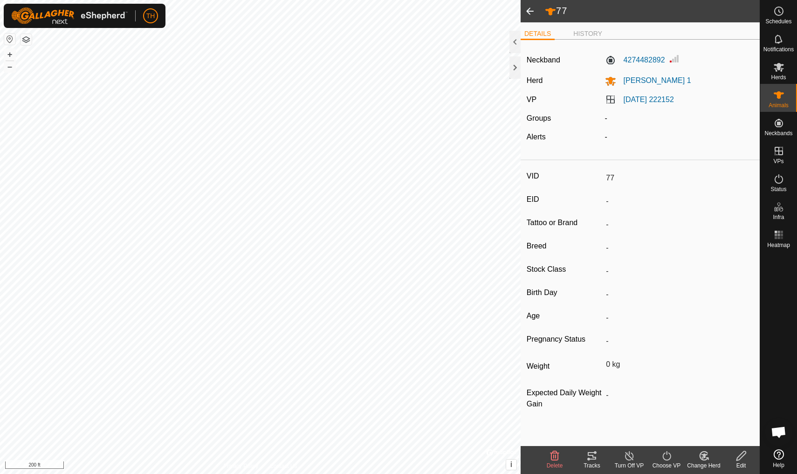
click at [593, 455] on icon at bounding box center [592, 455] width 8 height 7
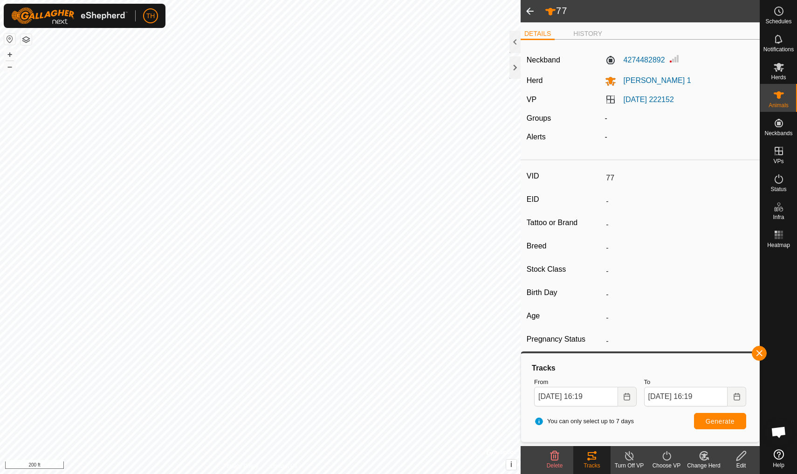
click at [530, 11] on span at bounding box center [530, 11] width 19 height 22
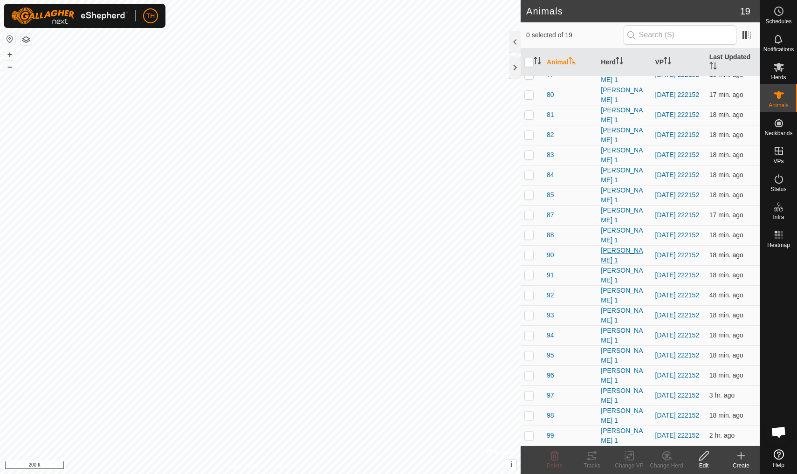
scroll to position [11, 0]
click at [516, 40] on div at bounding box center [515, 42] width 11 height 22
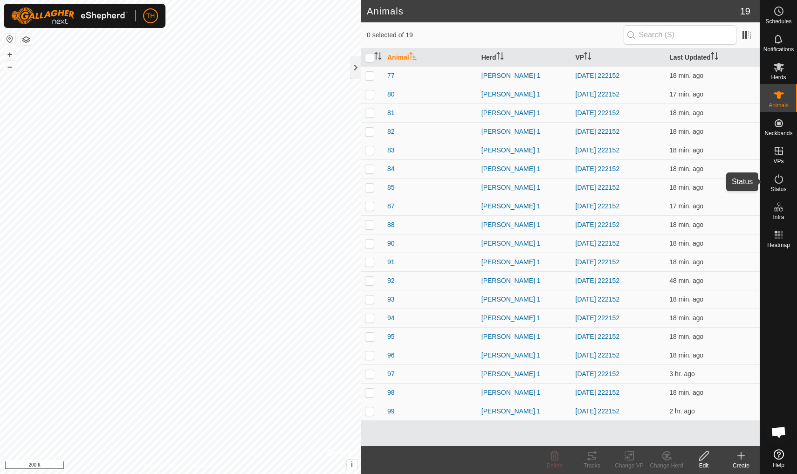
click at [780, 181] on icon at bounding box center [779, 178] width 11 height 11
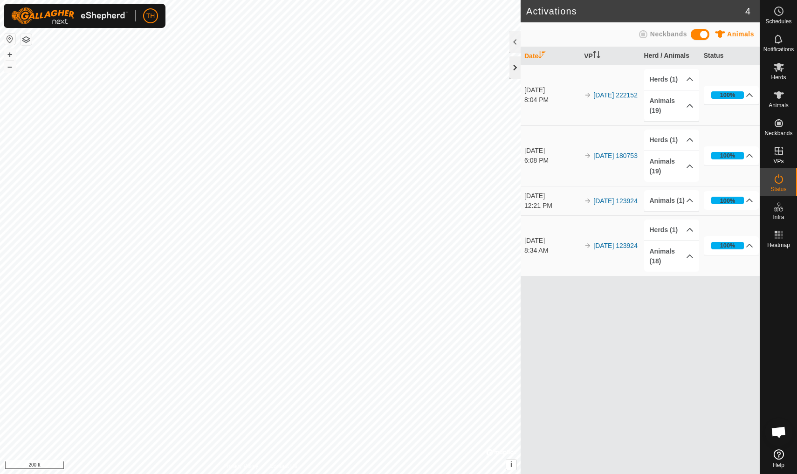
click at [516, 66] on div at bounding box center [515, 67] width 11 height 22
